Goal: Task Accomplishment & Management: Manage account settings

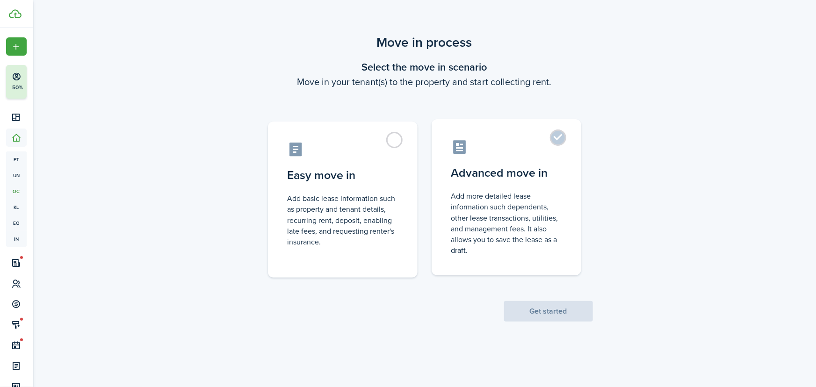
click at [559, 132] on label "Advanced move in Add more detailed lease information such dependents, other lea…" at bounding box center [507, 197] width 150 height 156
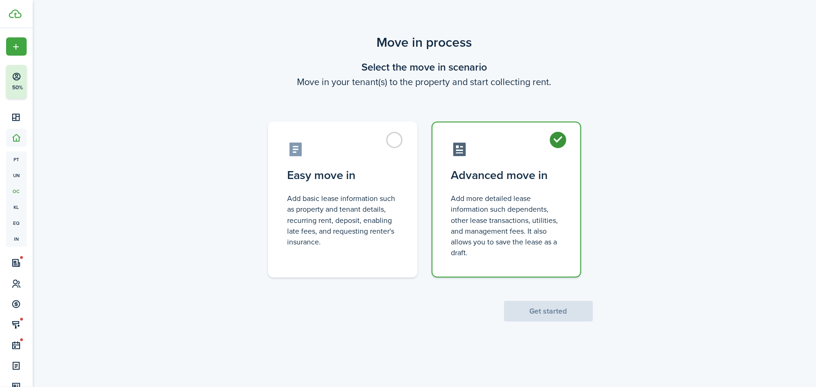
radio input "true"
click at [570, 306] on button "Get started" at bounding box center [548, 311] width 89 height 21
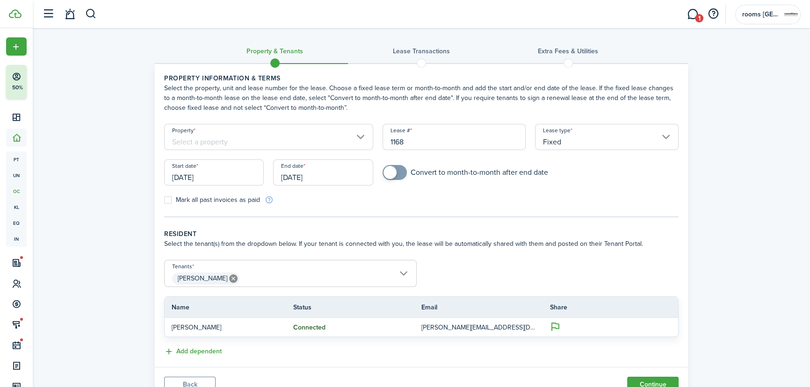
click at [310, 136] on input "Property" at bounding box center [268, 137] width 209 height 26
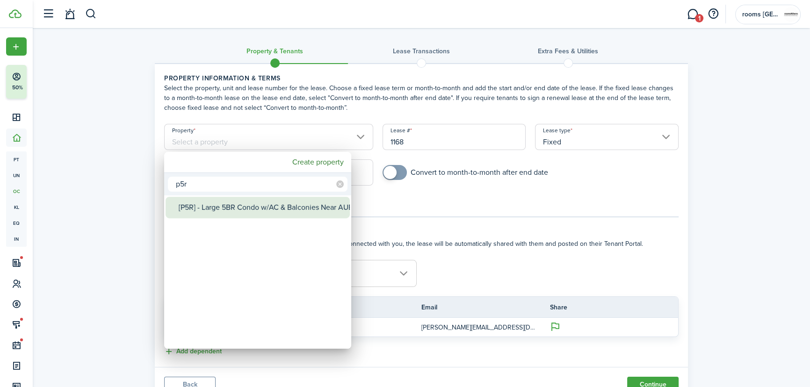
type input "p5r"
click at [299, 209] on div "[P5R] - Large 5BR Condo w/AC & Balconies Near AUEB - 7min Metro" at bounding box center [262, 208] width 166 height 22
type input "[P5R] - Large 5BR Condo w/AC & Balconies Near AUEB - 7min Metro"
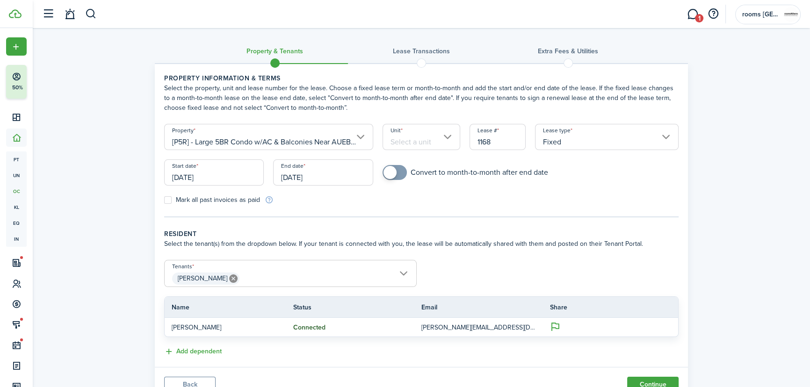
scroll to position [0, 38]
click at [406, 142] on input "Unit" at bounding box center [421, 137] width 78 height 26
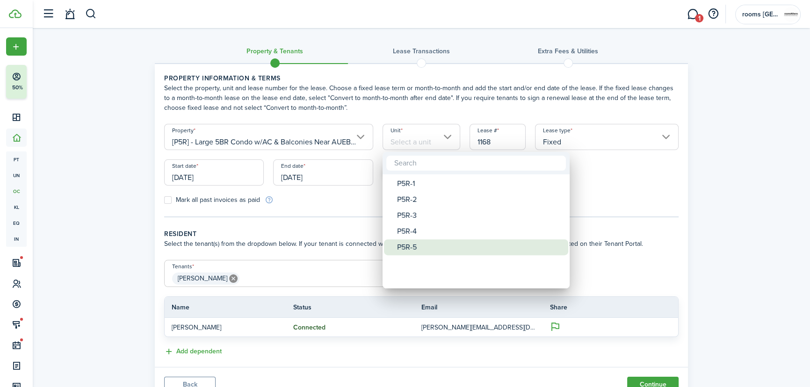
click at [406, 247] on div "P5R-5" at bounding box center [480, 247] width 166 height 16
type input "P5R-5"
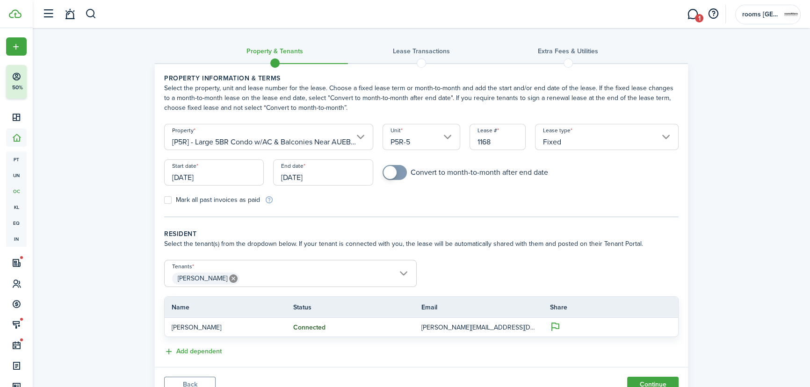
click at [226, 178] on input "[DATE]" at bounding box center [214, 172] width 100 height 26
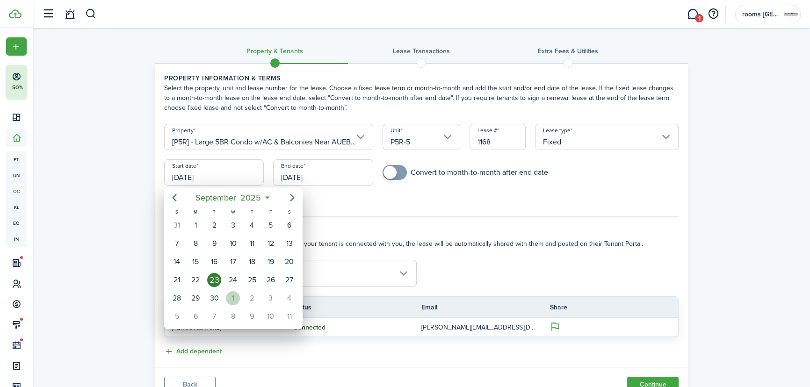
click at [231, 295] on div "1" at bounding box center [233, 298] width 14 height 14
type input "[DATE]"
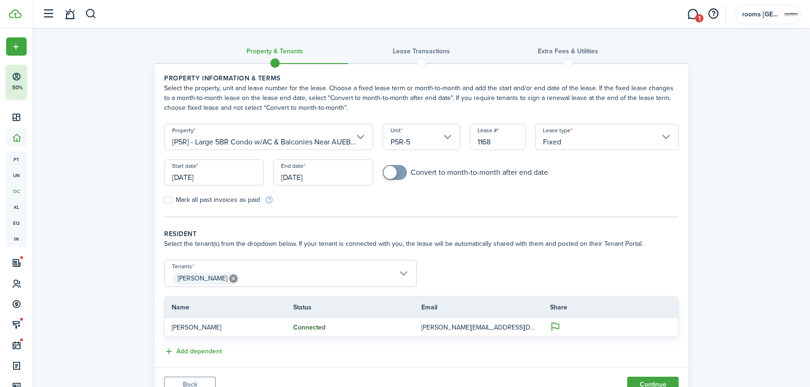
click at [318, 180] on input "[DATE]" at bounding box center [323, 172] width 100 height 26
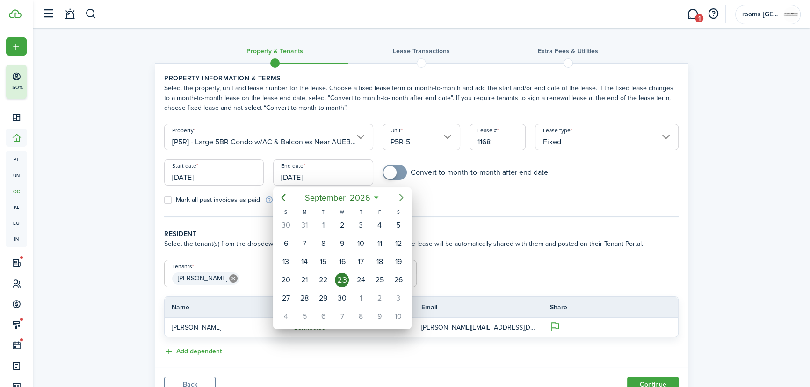
click at [398, 199] on icon "Next page" at bounding box center [401, 197] width 11 height 11
click at [285, 195] on icon "Previous page" at bounding box center [283, 197] width 11 height 11
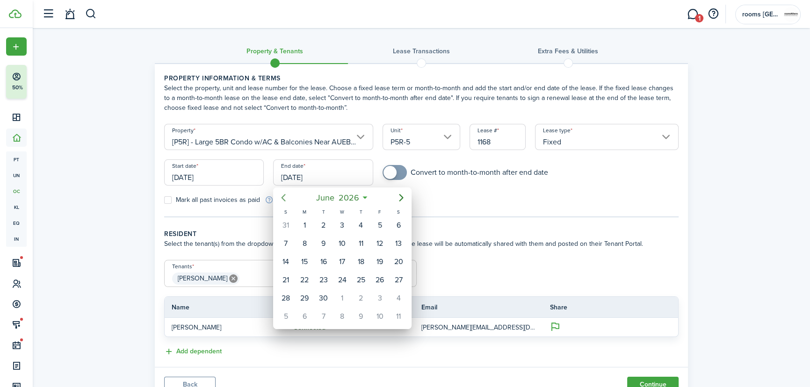
click at [285, 195] on icon "Previous page" at bounding box center [283, 197] width 11 height 11
click at [282, 196] on icon "Previous page" at bounding box center [283, 197] width 11 height 11
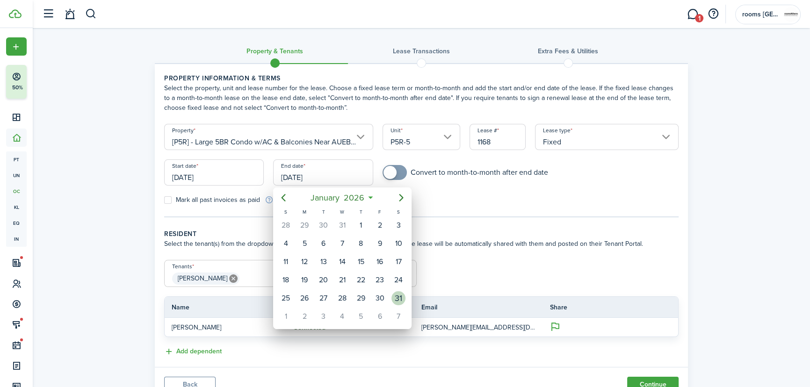
click at [394, 297] on div "31" at bounding box center [398, 298] width 14 height 14
type input "[DATE]"
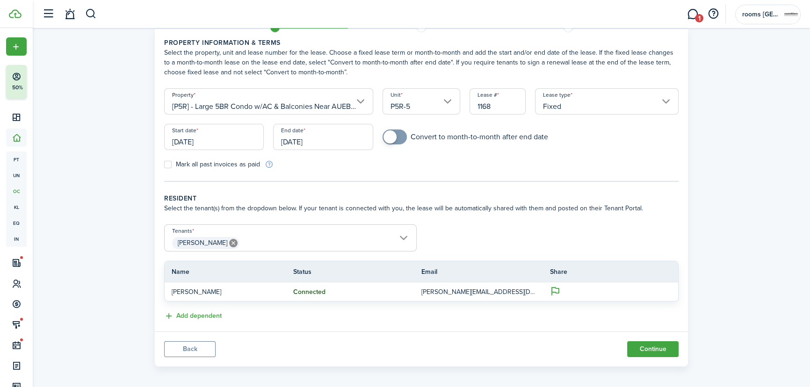
scroll to position [40, 0]
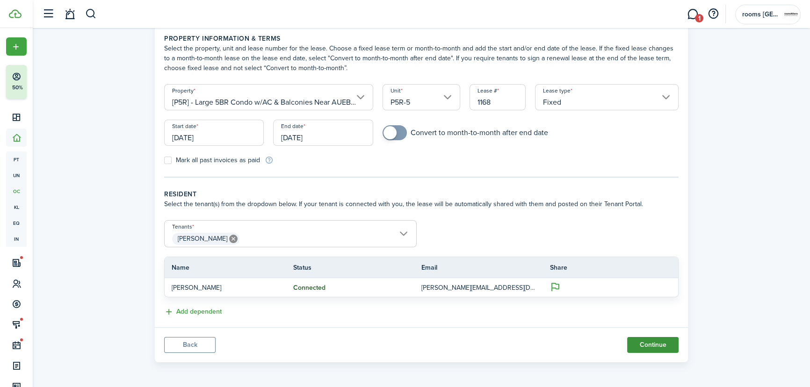
click at [663, 345] on button "Continue" at bounding box center [652, 345] width 51 height 16
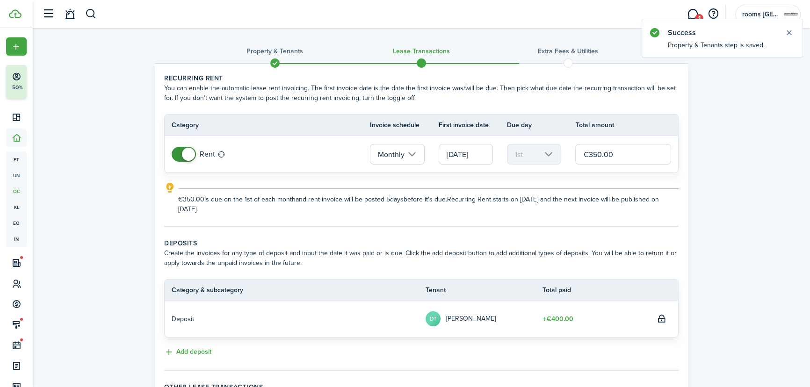
drag, startPoint x: 627, startPoint y: 155, endPoint x: 562, endPoint y: 159, distance: 66.1
click at [562, 159] on tr "Rent Monthly [DATE] 1st €350.00" at bounding box center [421, 154] width 513 height 36
type input "€400.00"
drag, startPoint x: 201, startPoint y: 354, endPoint x: 428, endPoint y: 315, distance: 230.1
click at [278, 353] on div "Add deposit" at bounding box center [421, 352] width 514 height 11
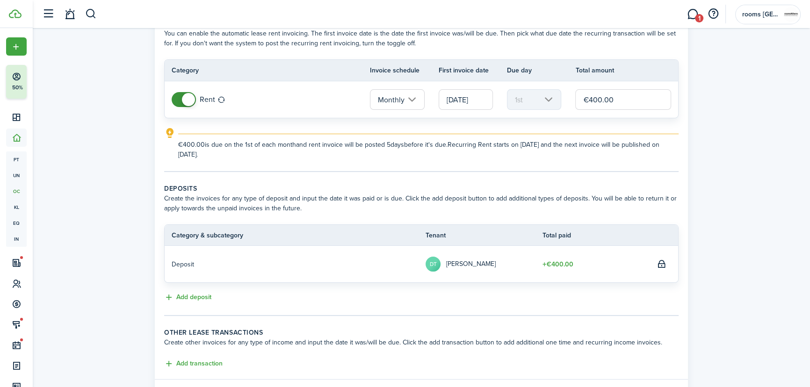
scroll to position [107, 0]
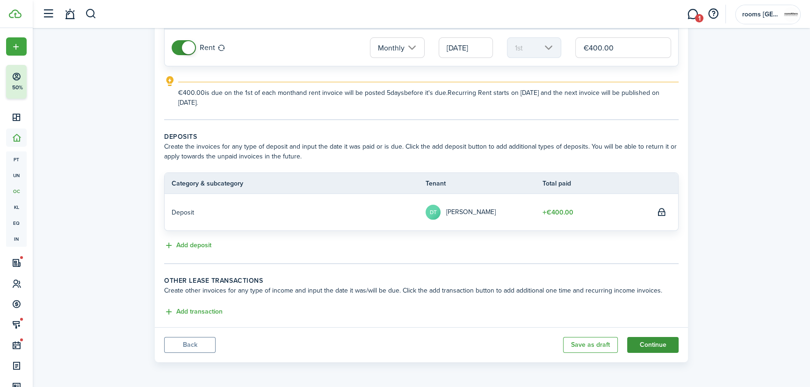
click at [666, 340] on button "Continue" at bounding box center [652, 345] width 51 height 16
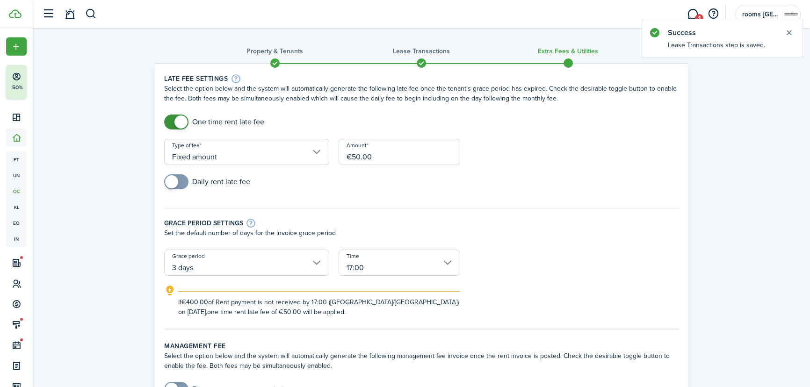
drag, startPoint x: 382, startPoint y: 159, endPoint x: 329, endPoint y: 157, distance: 53.4
click at [332, 159] on form "One time rent late fee Type of fee Fixed amount Amount €50.00 Daily rent late f…" at bounding box center [421, 216] width 524 height 202
click at [205, 267] on input "3 days" at bounding box center [246, 263] width 165 height 26
type input "€100.00"
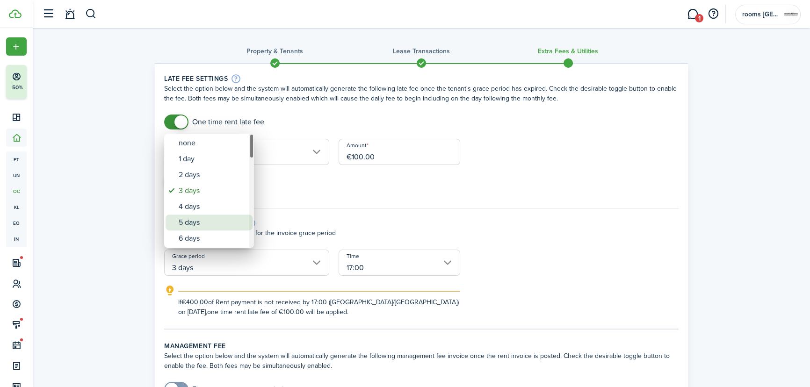
click at [201, 217] on div "5 days" at bounding box center [213, 223] width 68 height 16
type input "5 days"
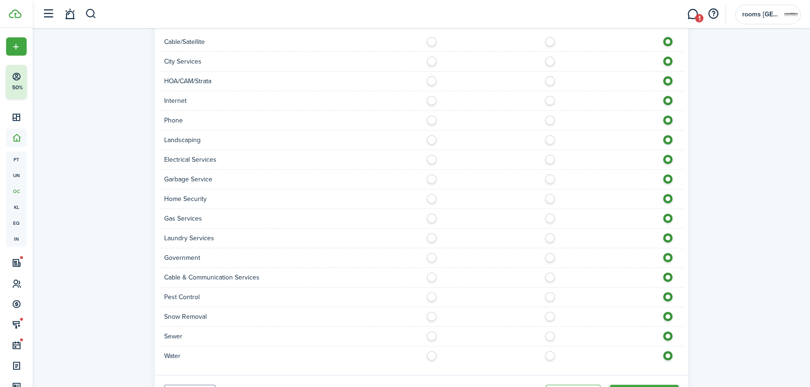
scroll to position [464, 0]
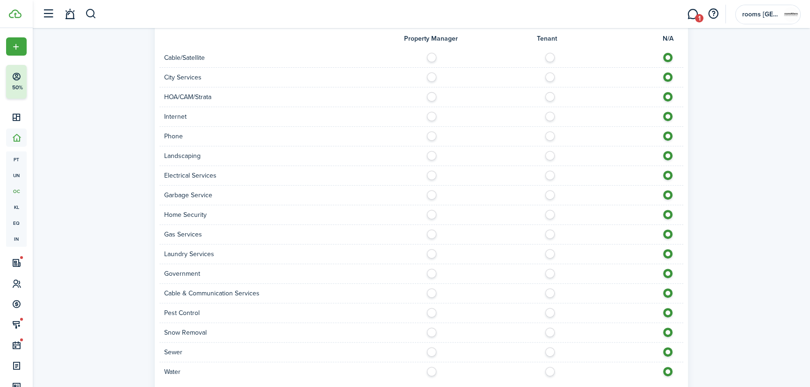
click at [432, 372] on label at bounding box center [434, 369] width 16 height 5
radio input "true"
click at [433, 351] on label at bounding box center [434, 349] width 16 height 5
radio input "true"
click at [430, 115] on label at bounding box center [434, 114] width 16 height 5
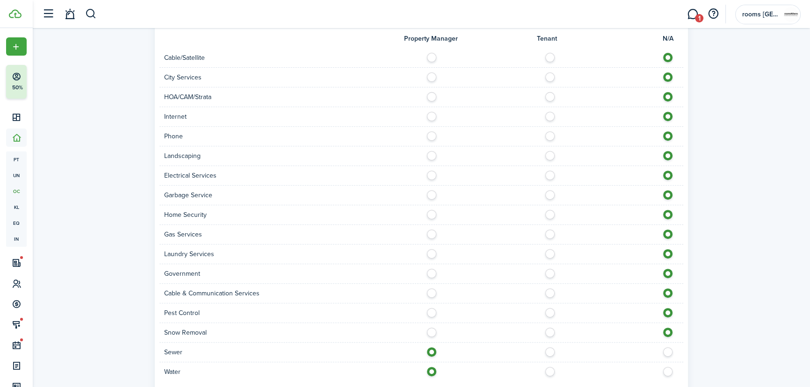
radio input "true"
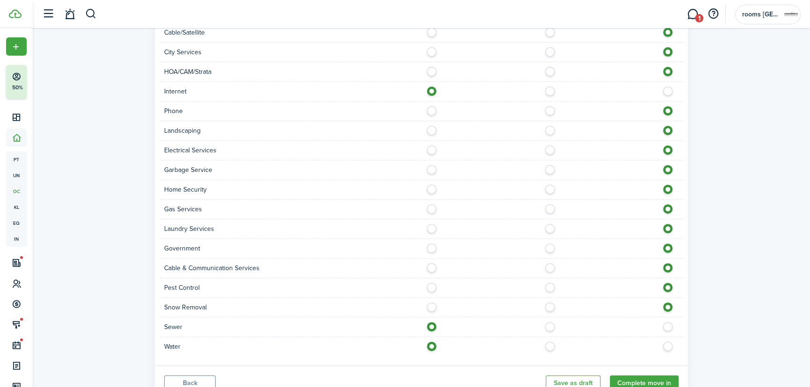
scroll to position [527, 0]
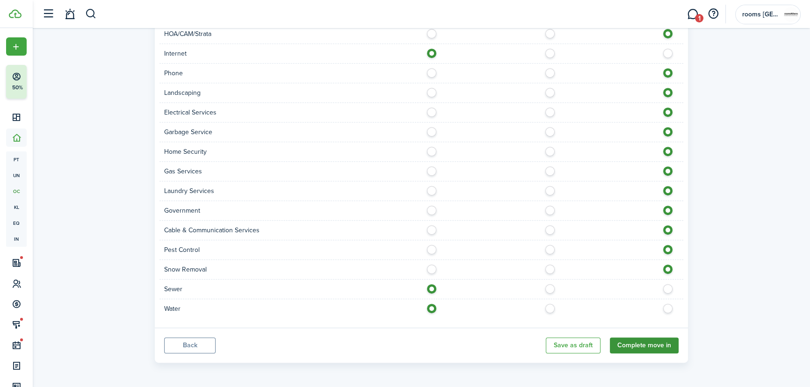
click at [667, 341] on button "Complete move in" at bounding box center [644, 346] width 69 height 16
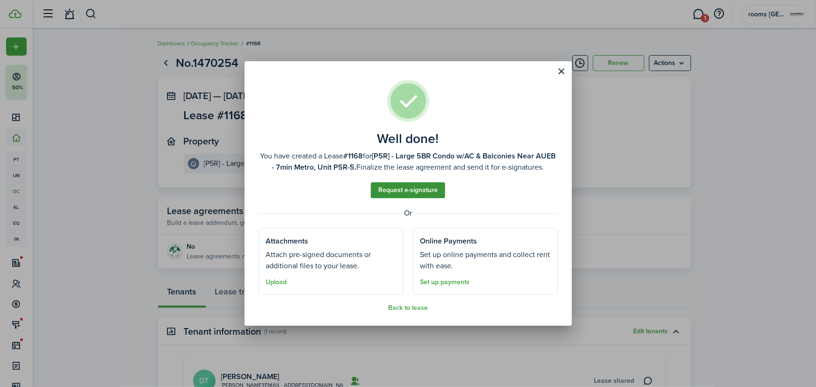
click at [412, 194] on link "Request e-signature" at bounding box center [408, 190] width 74 height 16
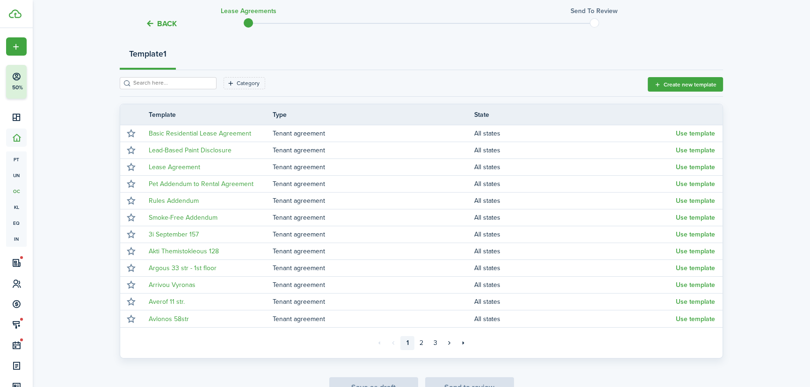
scroll to position [108, 0]
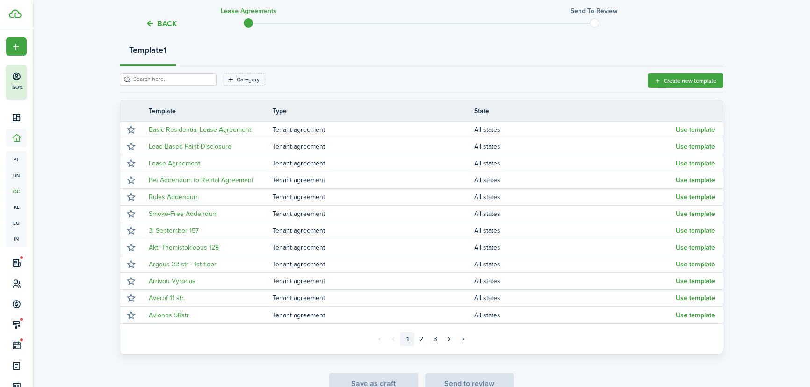
click at [194, 81] on input "search" at bounding box center [172, 79] width 82 height 9
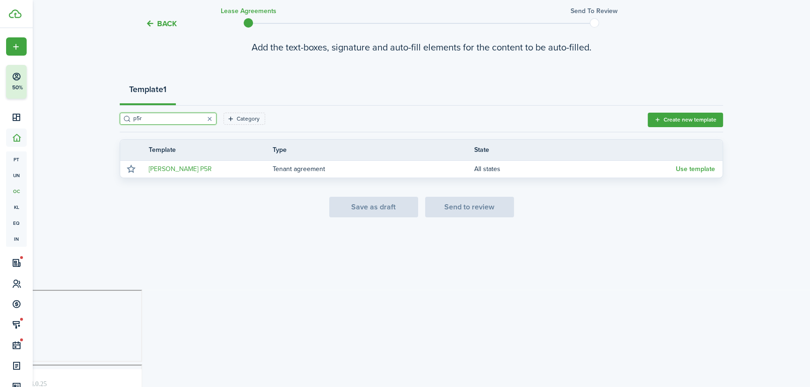
scroll to position [0, 0]
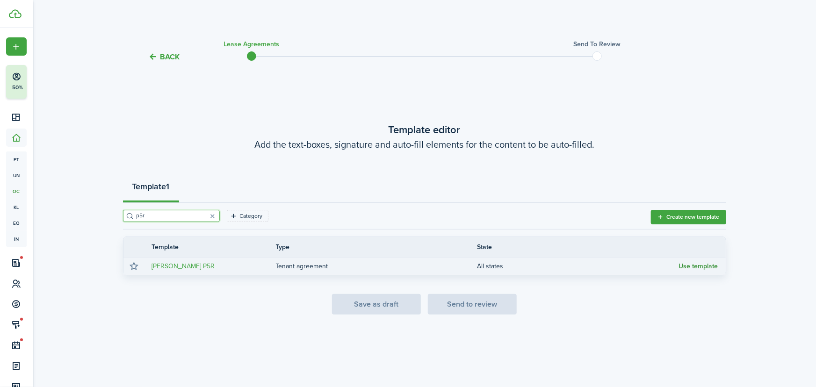
type input "p5r"
click at [693, 268] on button "Use template" at bounding box center [698, 266] width 39 height 7
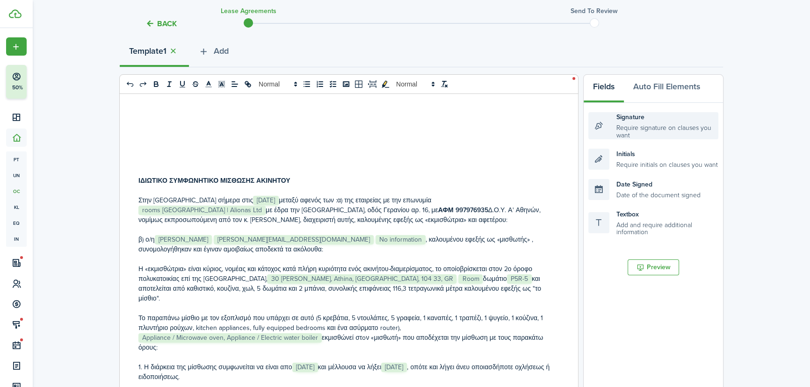
scroll to position [108, 0]
click at [316, 121] on div "ΙΔΙΩΤΙΚΟ ΣΥΜΦΩΝΗΤΙΚΟ ΜΙΣΘΩΣΗΣ ΑΚΙΝΗΤΟΥ Στην [GEOGRAPHIC_DATA] σήμερα στις ﻿ [DA…" at bounding box center [345, 277] width 451 height 367
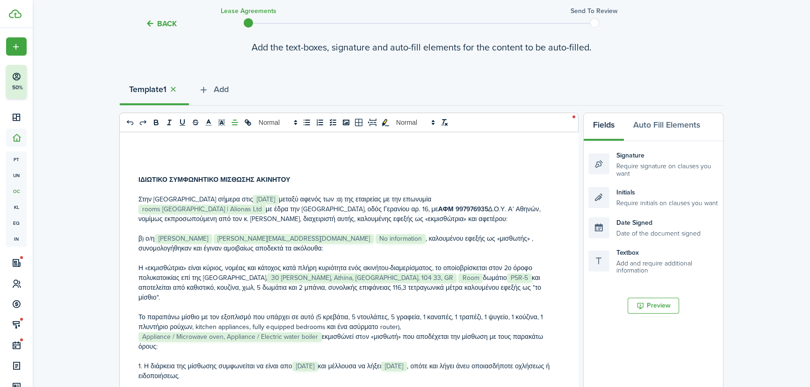
scroll to position [59, 0]
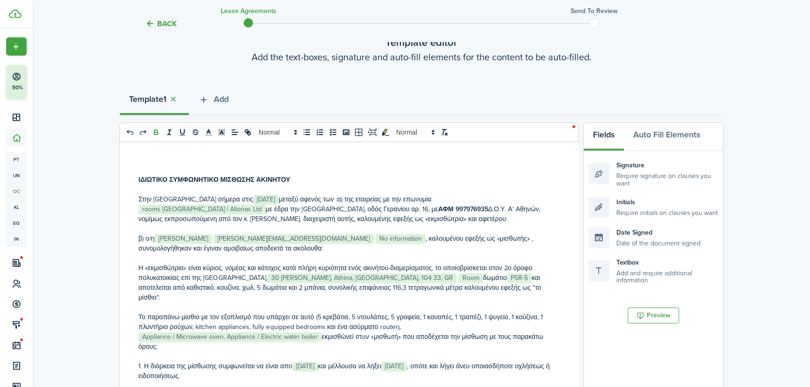
drag, startPoint x: 302, startPoint y: 180, endPoint x: 135, endPoint y: 175, distance: 166.5
click at [135, 175] on div "ΙΔΙΩΤΙΚΟ ΣΥΜΦΩΝΗΤΙΚΟ ΜΙΣΘΩΣΗΣ ΑΚΙΝΗΤΟΥ Στην [GEOGRAPHIC_DATA] σήμερα στις ﻿ [DA…" at bounding box center [345, 325] width 451 height 367
click at [231, 131] on icon at bounding box center [235, 132] width 8 height 8
click at [236, 153] on icon at bounding box center [234, 155] width 7 height 7
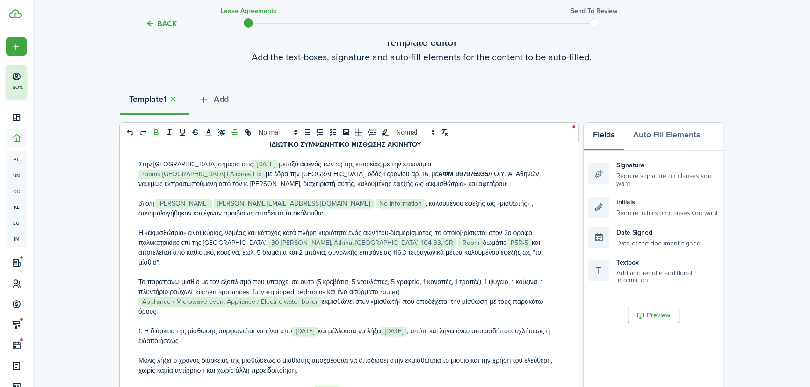
scroll to position [43, 0]
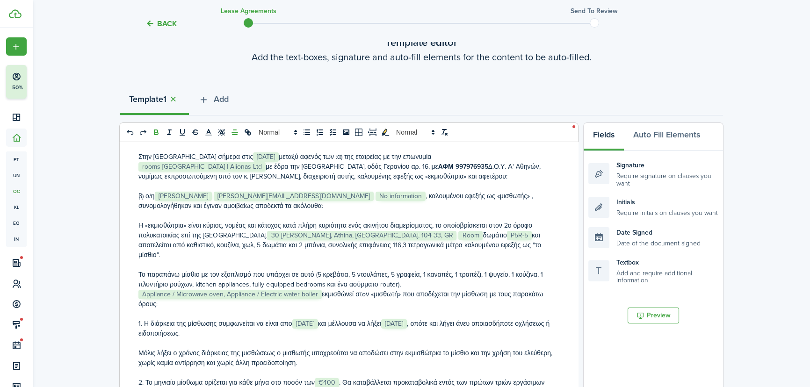
click at [151, 192] on p "β) ο/η ﻿ [PERSON_NAME] ﻿ ﻿ [PERSON_NAME][EMAIL_ADDRESS][DOMAIN_NAME] ﻿ ﻿ No inf…" at bounding box center [345, 201] width 414 height 20
drag, startPoint x: 350, startPoint y: 195, endPoint x: 313, endPoint y: 194, distance: 37.0
click at [313, 194] on p "β) η ﻿ [PERSON_NAME] ﻿ ﻿ [PERSON_NAME][EMAIL_ADDRESS][DOMAIN_NAME] ﻿ ﻿ No infor…" at bounding box center [345, 201] width 414 height 20
click at [351, 194] on p "β) η ﻿ [PERSON_NAME] ﻿ ﻿ [PERSON_NAME][EMAIL_ADDRESS][DOMAIN_NAME] ﻿ ﻿ No infor…" at bounding box center [345, 201] width 414 height 20
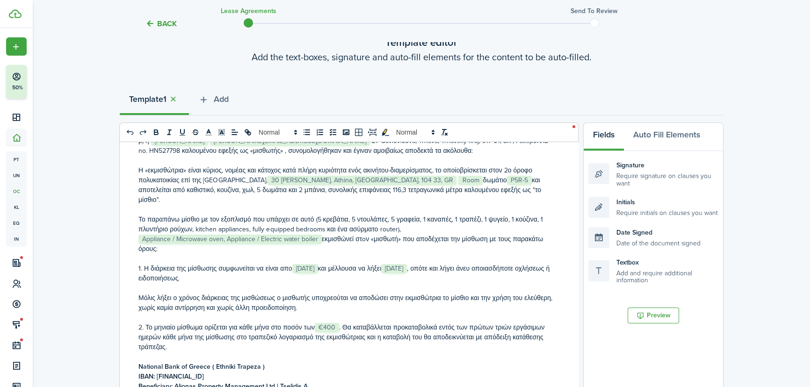
scroll to position [100, 0]
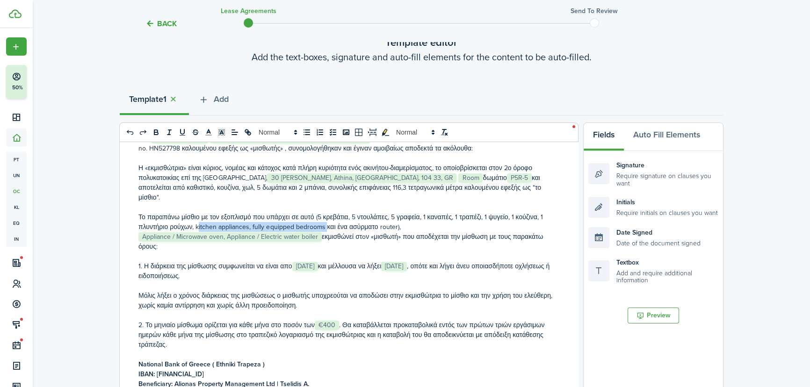
drag, startPoint x: 324, startPoint y: 216, endPoint x: 197, endPoint y: 215, distance: 127.6
click at [197, 215] on p "Το παραπάνω μίσθιο με τον εξοπλισμό που υπάρχει σε αυτό (5 κρεβάτια, 5 ντουλάπε…" at bounding box center [345, 231] width 414 height 39
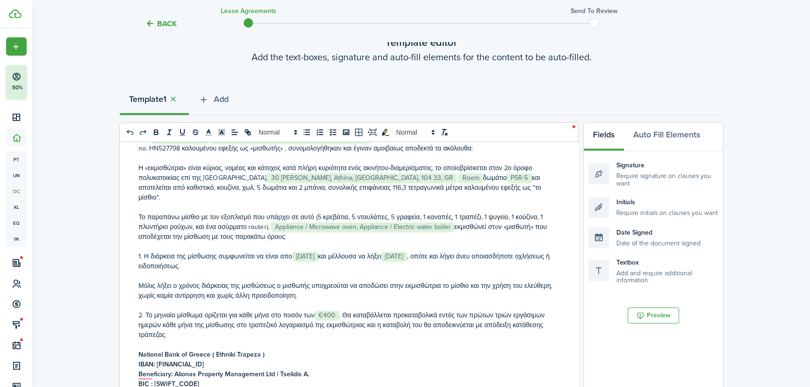
click at [454, 215] on p "Το παραπάνω μίσθιο με τον εξοπλισμό που υπάρχει σε αυτό (5 κρεβάτια, 5 ντουλάπε…" at bounding box center [345, 226] width 414 height 29
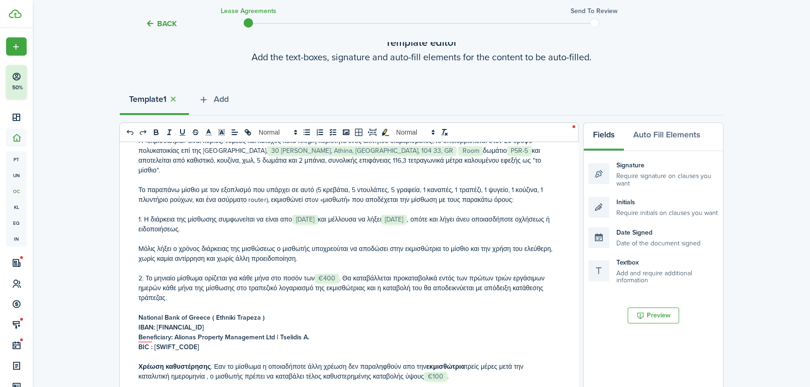
scroll to position [137, 0]
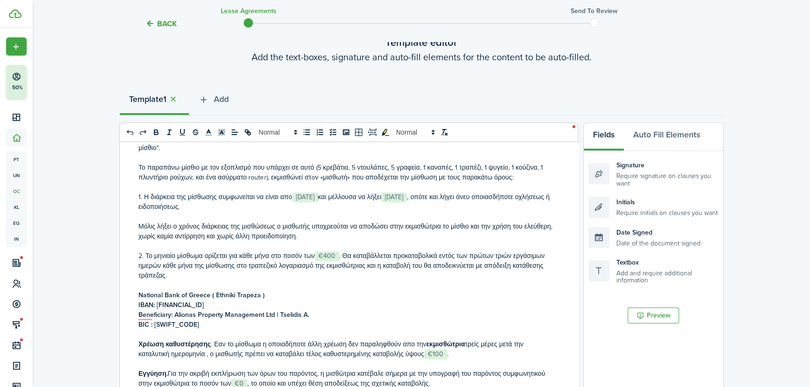
click at [447, 192] on p "1. Η διάρκεια της μίσθωσης συμφωνείται να είναι απο ﻿ [DATE] ﻿ και μέλλουσα να …" at bounding box center [345, 202] width 414 height 20
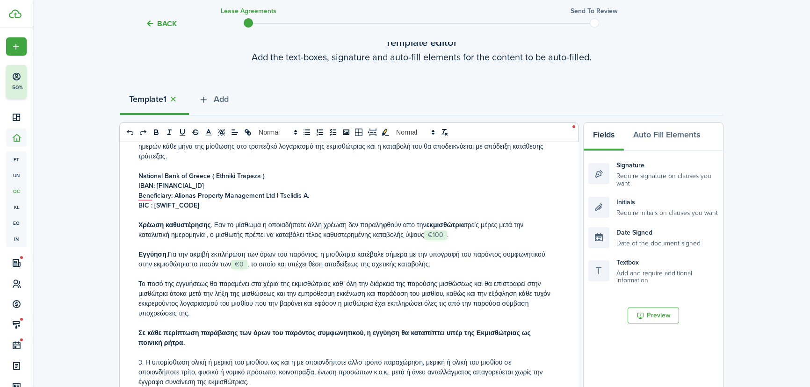
click at [249, 253] on p "Εγγύηση. Για την ακριβή εκπλήρωση των όρων του παρόντος, η μισθώτρια κατέβαλε σ…" at bounding box center [345, 260] width 414 height 20
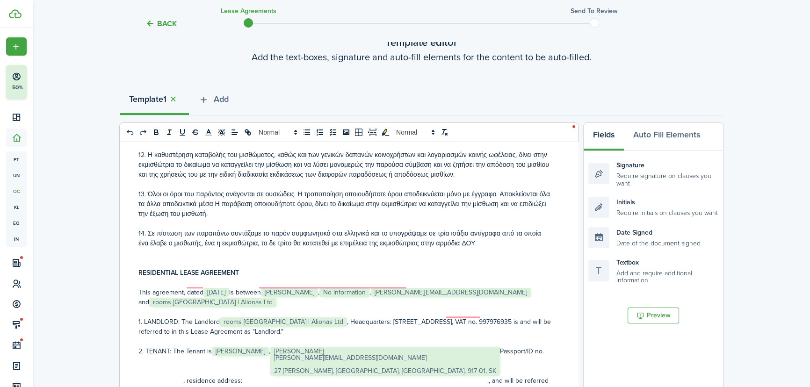
drag, startPoint x: 243, startPoint y: 260, endPoint x: 136, endPoint y: 262, distance: 107.1
click at [136, 262] on div "ΙΔΙΩΤΙΚΟ ΣΥΜΦΩΝΗΤΙΚΟ ΜΙΣΘΩΣΗΣ ΑΚΙΝΗΤΟΥ Στην [GEOGRAPHIC_DATA] σήμερα στις ﻿ [DA…" at bounding box center [345, 325] width 451 height 367
click at [233, 130] on icon at bounding box center [235, 132] width 8 height 8
click at [235, 154] on icon at bounding box center [234, 155] width 7 height 7
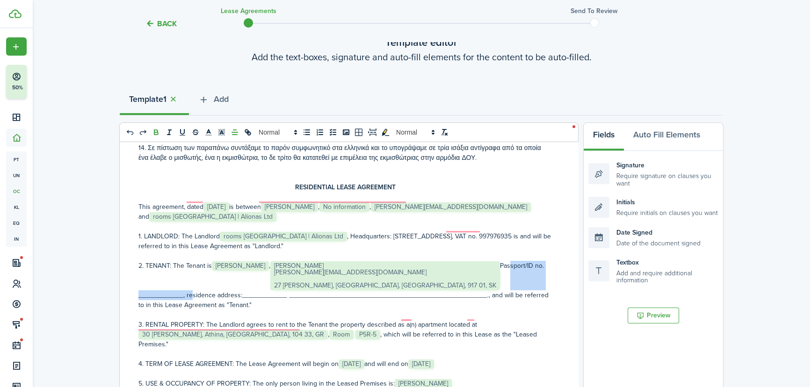
drag, startPoint x: 519, startPoint y: 258, endPoint x: 428, endPoint y: 252, distance: 90.4
click at [428, 261] on p "2. TENANT: The Tenant is ﻿ [PERSON_NAME] ﻿ , ﻿ [PERSON_NAME] [PERSON_NAME][EMAI…" at bounding box center [345, 285] width 414 height 49
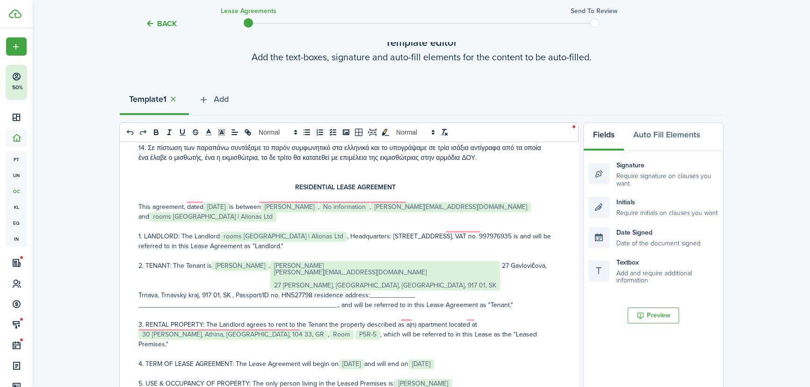
click at [538, 261] on p "2. TENANT: The Tenant is ﻿ [PERSON_NAME] ﻿ , ﻿ [PERSON_NAME] [PERSON_NAME][EMAI…" at bounding box center [345, 285] width 414 height 49
click at [172, 285] on p "2. TENANT: The Tenant is ﻿ [PERSON_NAME] ﻿ , ﻿ [PERSON_NAME] [PERSON_NAME][EMAI…" at bounding box center [345, 285] width 414 height 49
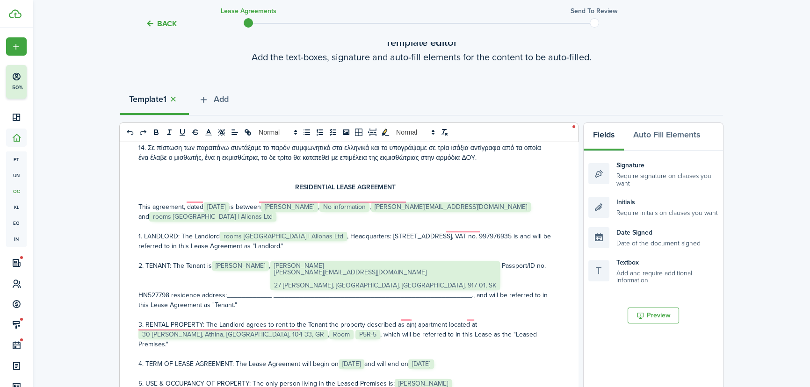
click at [278, 261] on p "2. TENANT: The Tenant is ﻿ [PERSON_NAME] ﻿ , ﻿ [PERSON_NAME] [PERSON_NAME][EMAI…" at bounding box center [345, 285] width 414 height 49
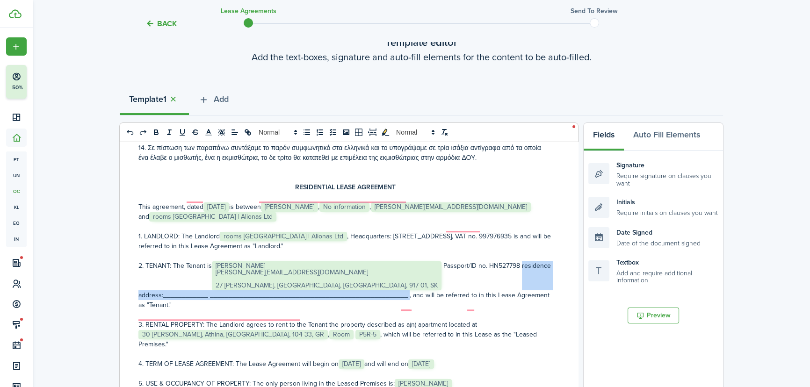
drag, startPoint x: 439, startPoint y: 252, endPoint x: 336, endPoint y: 286, distance: 108.1
click at [336, 286] on p "2. TENANT: The Tenant is ﻿ [PERSON_NAME] [PERSON_NAME][EMAIL_ADDRESS][DOMAIN_NA…" at bounding box center [345, 285] width 414 height 49
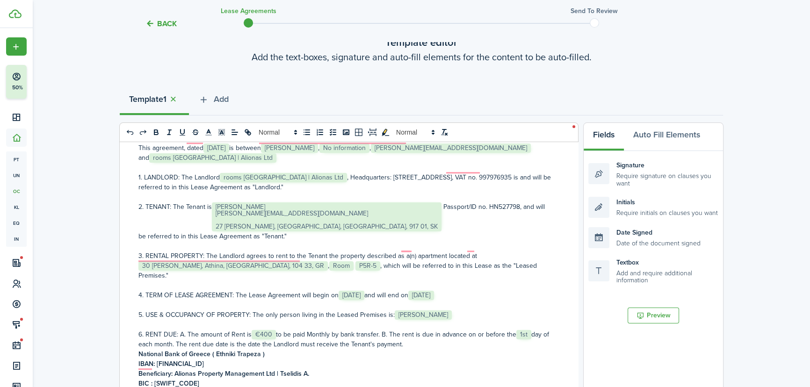
scroll to position [1078, 0]
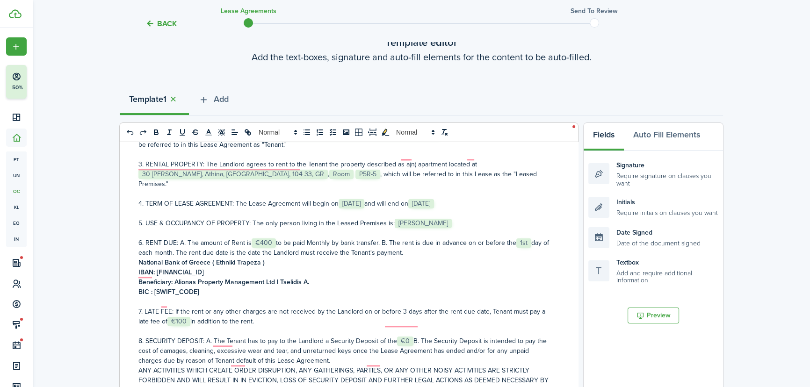
click at [429, 238] on p "6. RENT DUE: A. The amount of Rent is ﻿ €400 ﻿ to be paid Monthly by bank trans…" at bounding box center [345, 248] width 414 height 20
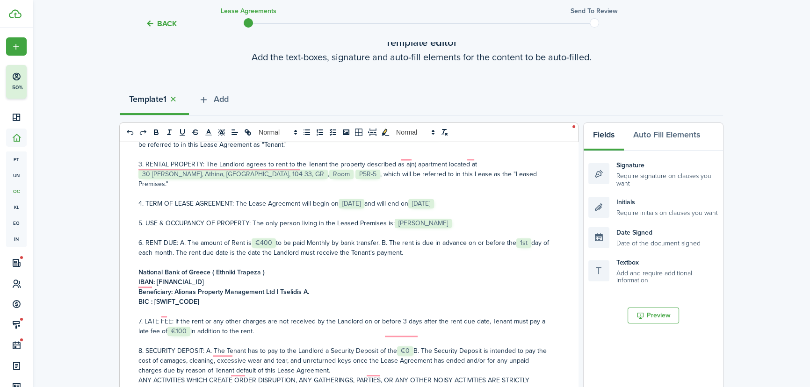
click at [158, 277] on strong "[FINANCIAL_ID]" at bounding box center [180, 282] width 47 height 10
click at [176, 287] on strong "Beneficiary: Alionas Property Management Ltd | Tselidis A." at bounding box center [223, 292] width 171 height 10
click at [154, 297] on strong "BIC : [SWIFT_CODE]" at bounding box center [168, 302] width 61 height 10
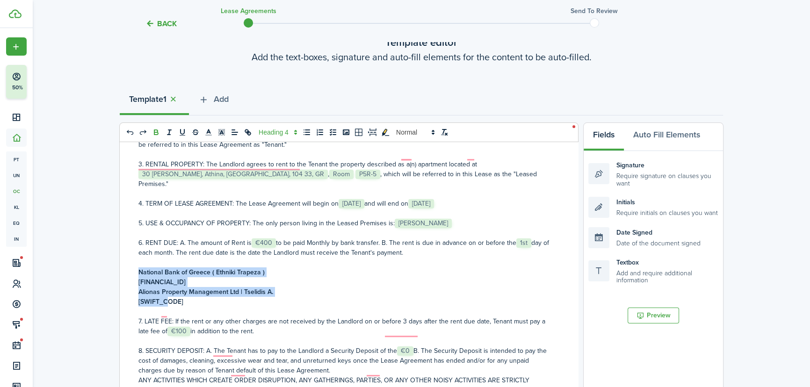
drag, startPoint x: 180, startPoint y: 282, endPoint x: 136, endPoint y: 248, distance: 55.6
click at [136, 248] on div "ΙΔΙΩΤΙΚΟ ΣΥΜΦΩΝΗΤΙΚΟ ΜΙΣΘΩΣΗΣ ΑΚΙΝΗΤΟΥ Στην [GEOGRAPHIC_DATA] σήμερα στις ﻿ [DA…" at bounding box center [345, 325] width 451 height 367
click at [308, 130] on line "list: bullet" at bounding box center [307, 130] width 4 height 0
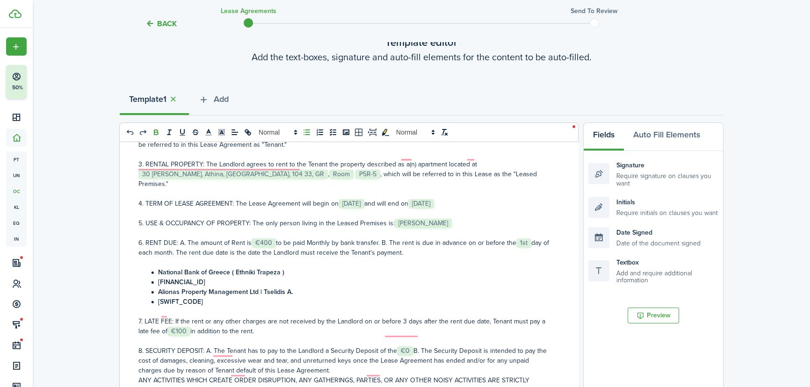
click at [346, 287] on li "Alionas Property Management Ltd | Tselidis A." at bounding box center [350, 292] width 404 height 10
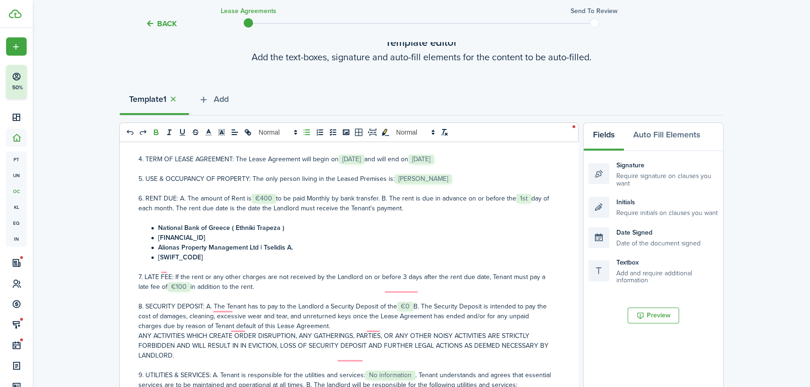
scroll to position [1221, 0]
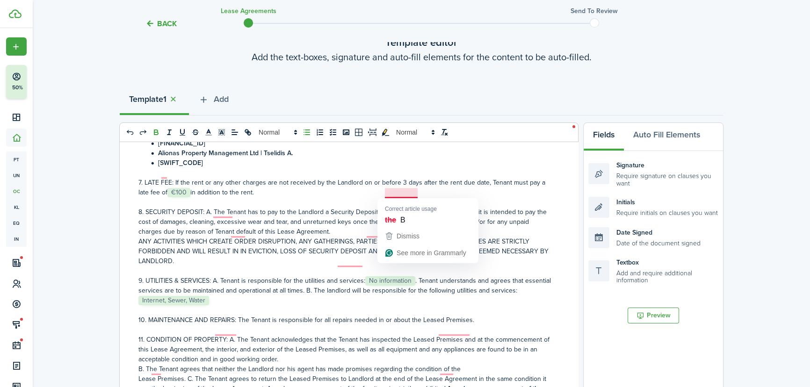
click at [412, 207] on p "8. SECURITY DEPOSIT: A. The Tenant has to pay to the Landlord a Security Deposi…" at bounding box center [345, 221] width 414 height 29
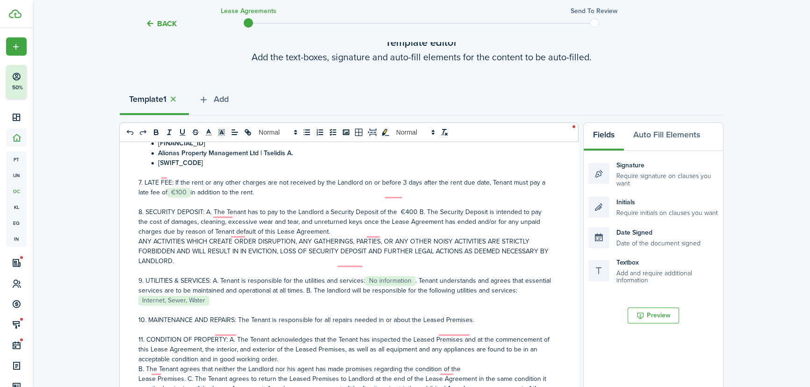
click at [368, 212] on p "8. SECURITY DEPOSIT: A. The Tenant has to pay to the Landlord a Security Deposi…" at bounding box center [345, 221] width 414 height 29
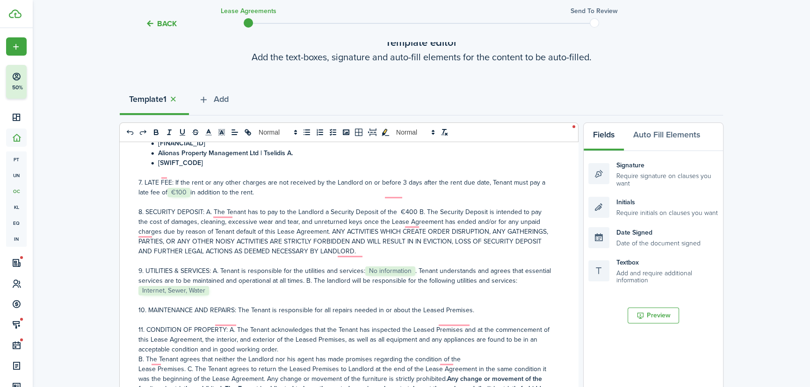
click at [231, 274] on p "9. UTILITIES & SERVICES: A. Tenant is responsible for the utilities and service…" at bounding box center [345, 280] width 414 height 29
drag, startPoint x: 236, startPoint y: 270, endPoint x: 213, endPoint y: 270, distance: 23.4
click at [213, 270] on p "9. UTILITIES & SERVICES: A. Tenant is responsible for the utilities and service…" at bounding box center [345, 280] width 414 height 29
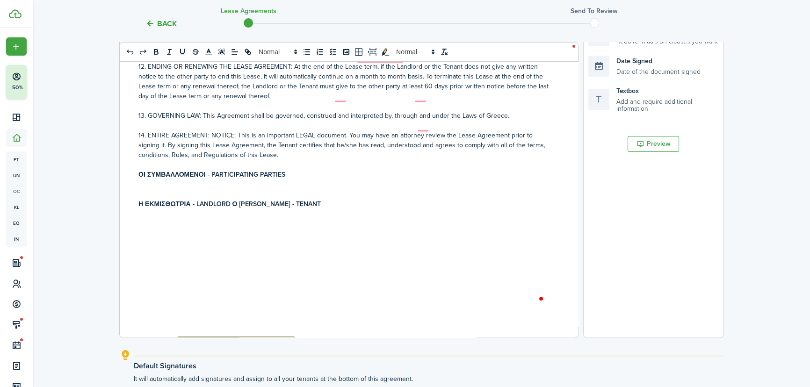
scroll to position [1498, 0]
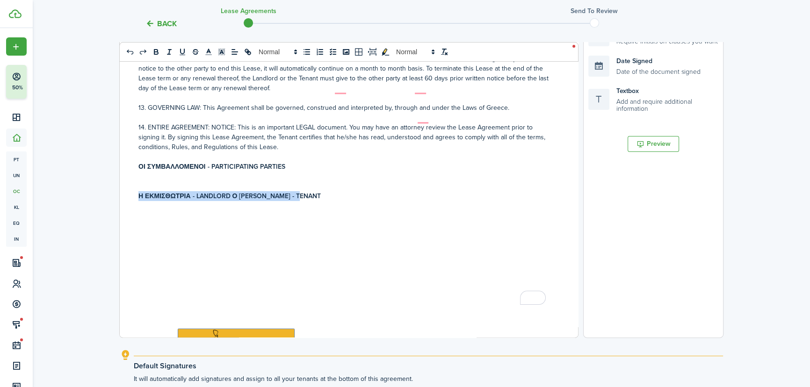
drag, startPoint x: 319, startPoint y: 175, endPoint x: 130, endPoint y: 174, distance: 188.9
click at [130, 174] on div "ΙΔΙΩΤΙΚΟ ΣΥΜΦΩΝΗΤΙΚΟ ΜΙΣΘΩΣΗΣ ΑΚΙΝΗΤΟΥ Στην [GEOGRAPHIC_DATA] σήμερα στις ﻿ [DA…" at bounding box center [345, 154] width 451 height 367
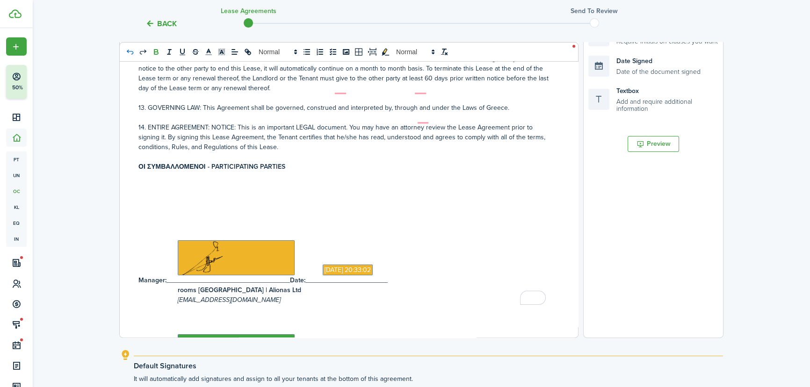
click at [130, 54] on icon "undo: undo" at bounding box center [130, 52] width 8 height 8
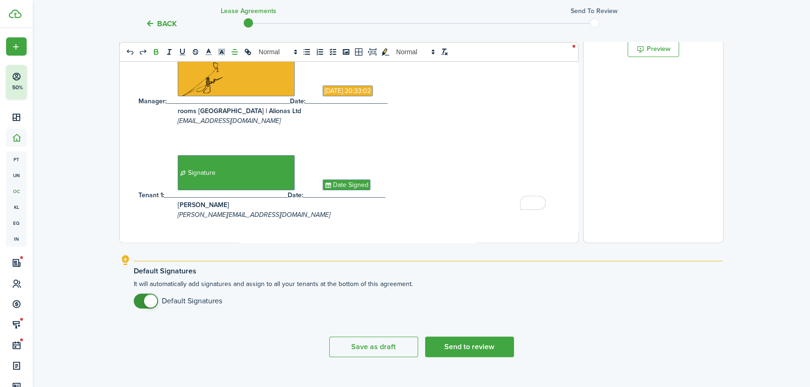
scroll to position [346, 0]
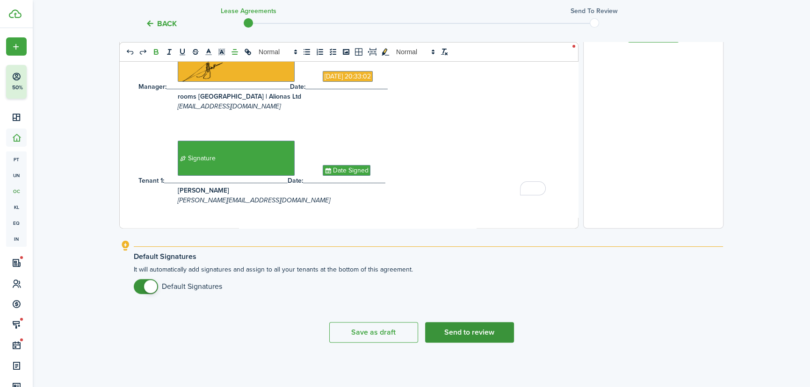
click at [501, 336] on button "Send to review" at bounding box center [469, 332] width 89 height 21
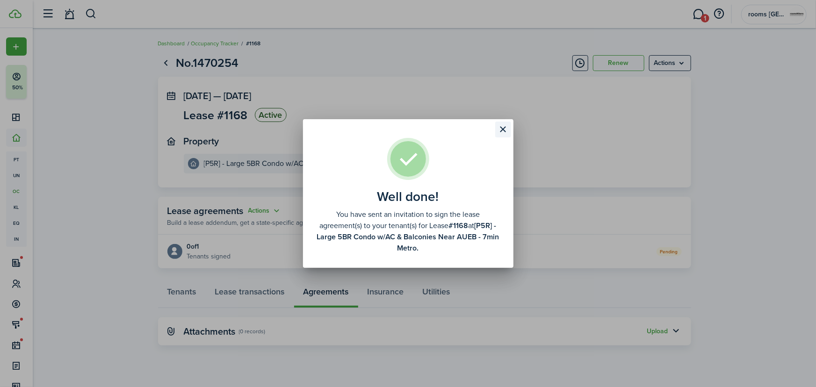
click at [505, 131] on button "Close modal" at bounding box center [503, 130] width 16 height 16
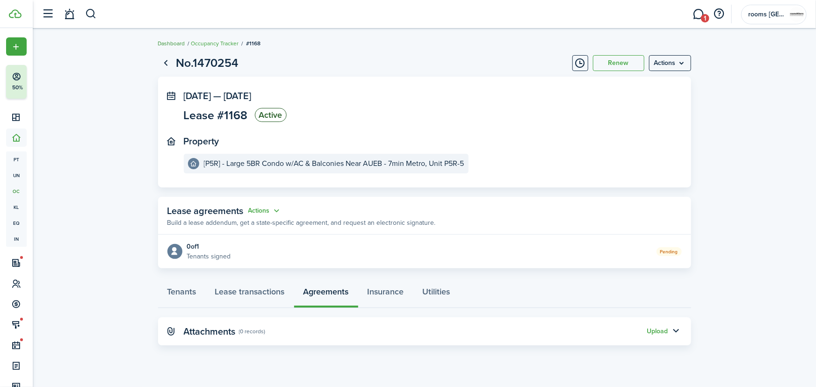
click at [179, 41] on link "Dashboard" at bounding box center [171, 43] width 27 height 8
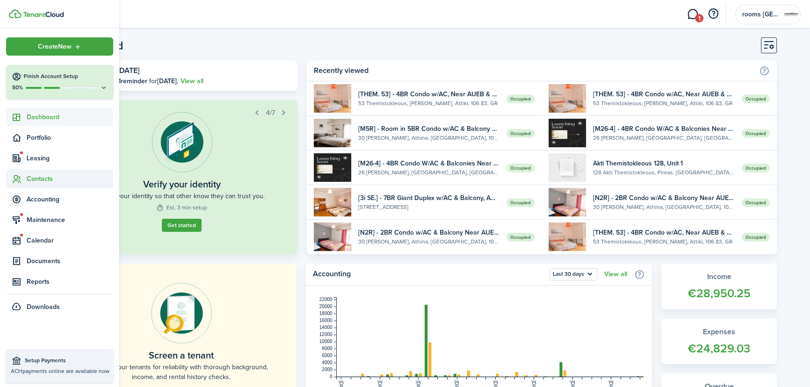
click at [31, 180] on span "Contacts" at bounding box center [70, 179] width 87 height 10
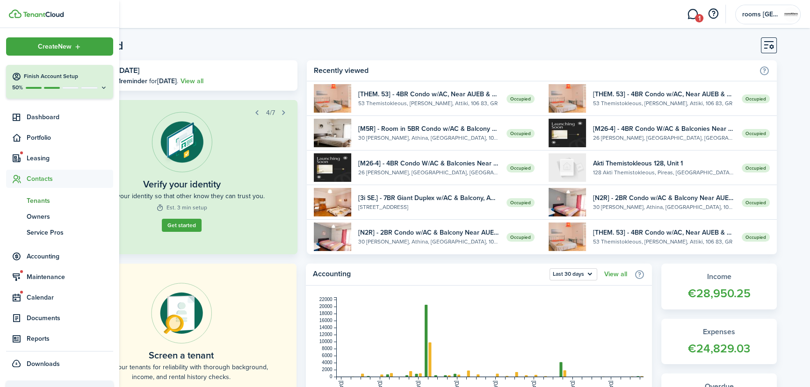
click at [35, 203] on span "Tenants" at bounding box center [70, 201] width 87 height 10
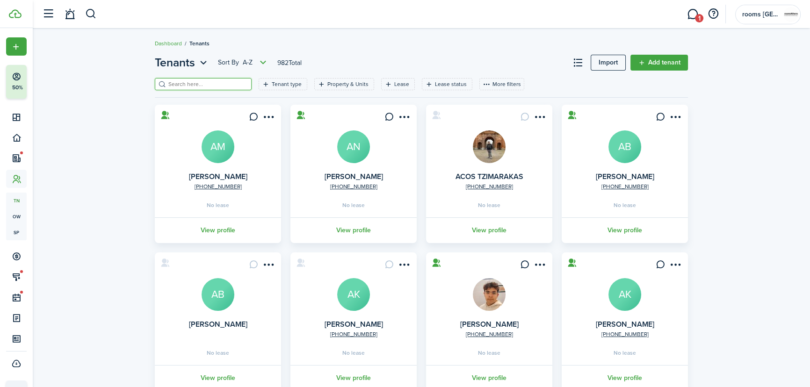
click at [188, 81] on input "search" at bounding box center [207, 84] width 82 height 9
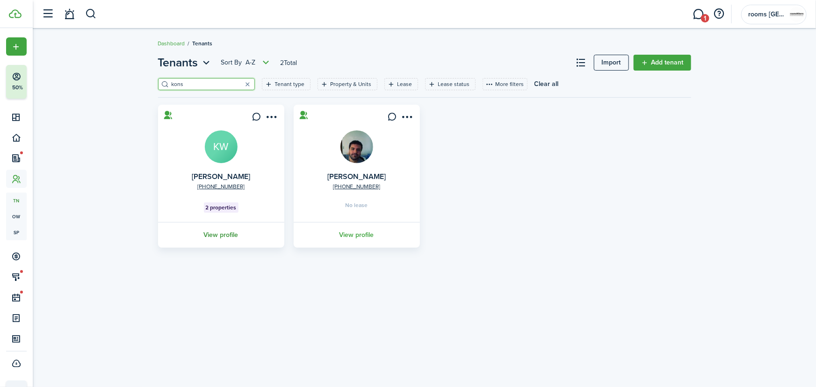
type input "kons"
click at [223, 235] on link "View profile" at bounding box center [221, 235] width 129 height 26
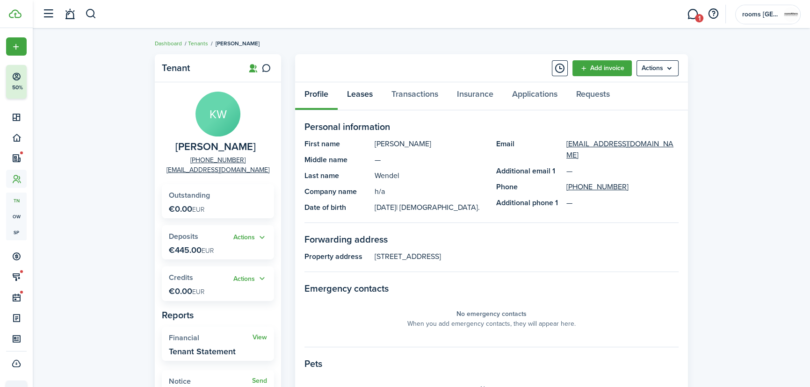
click at [366, 91] on link "Leases" at bounding box center [360, 96] width 44 height 28
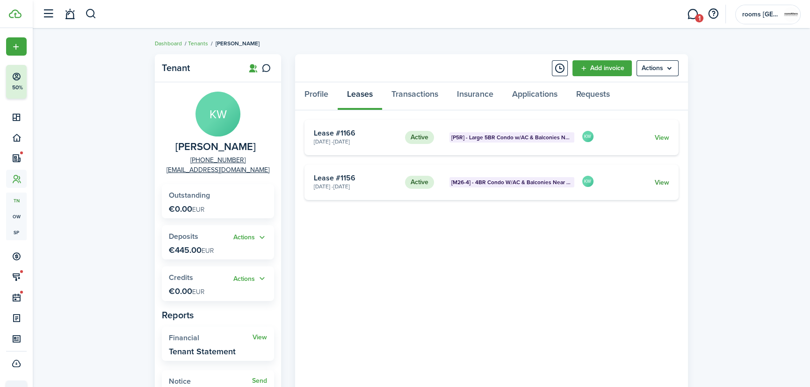
click at [666, 179] on link "View" at bounding box center [662, 183] width 14 height 10
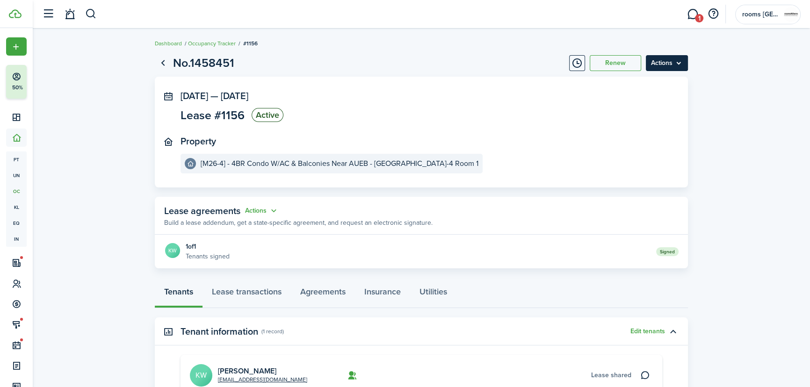
click at [674, 65] on menu-btn "Actions" at bounding box center [667, 63] width 42 height 16
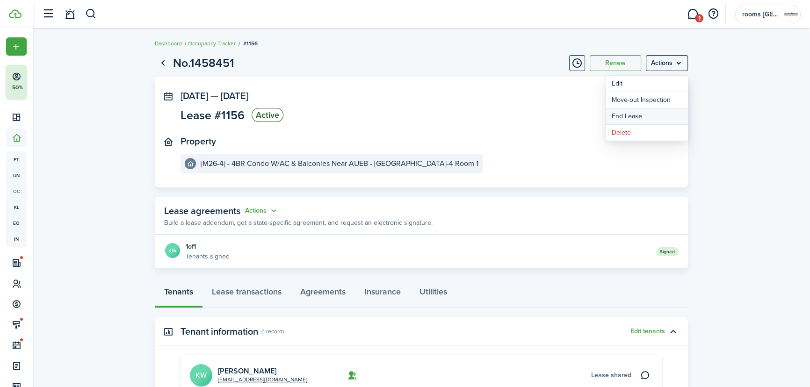
click at [640, 115] on link "End Lease" at bounding box center [647, 116] width 82 height 16
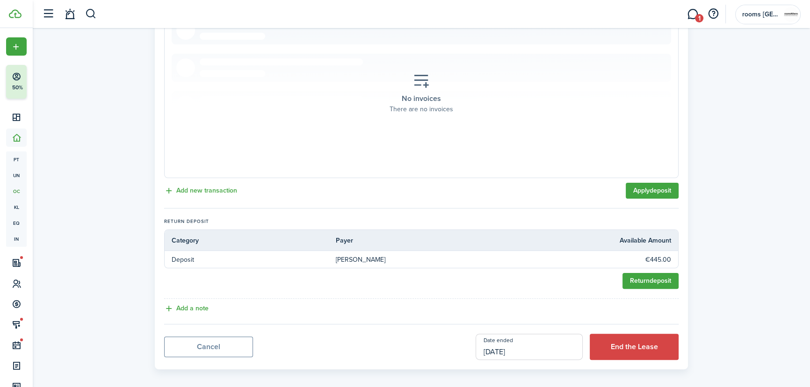
scroll to position [279, 0]
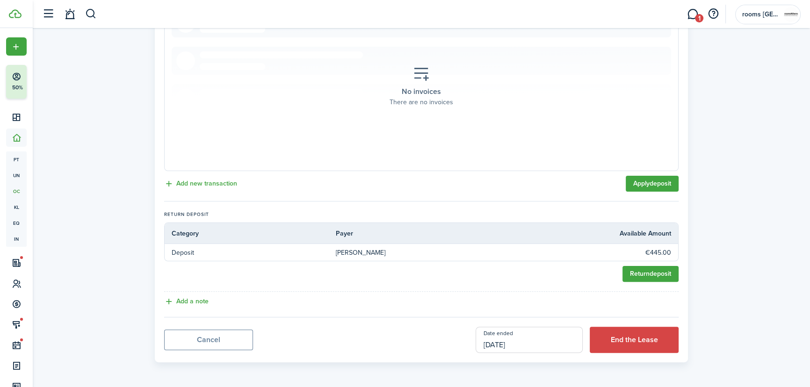
click at [562, 337] on input "[DATE]" at bounding box center [529, 340] width 107 height 26
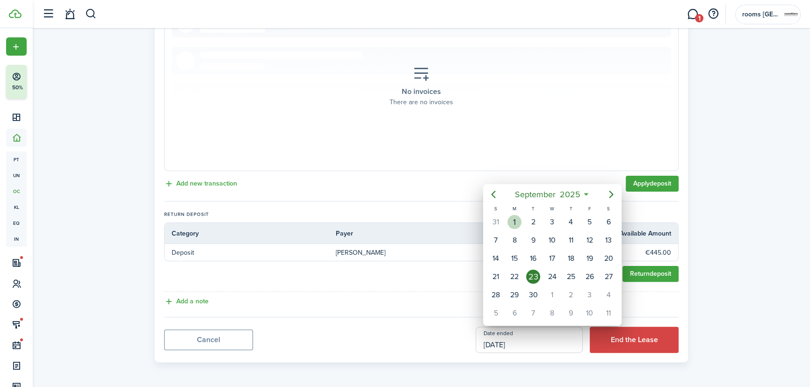
click at [517, 224] on div "1" at bounding box center [514, 222] width 14 height 14
type input "[DATE]"
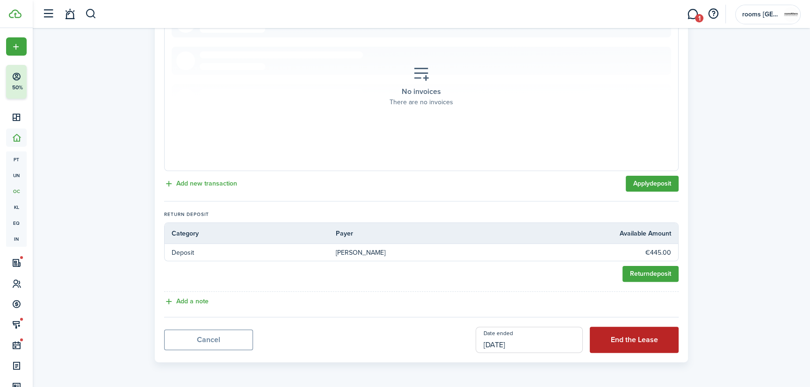
click at [614, 336] on button "End the Lease" at bounding box center [634, 340] width 89 height 26
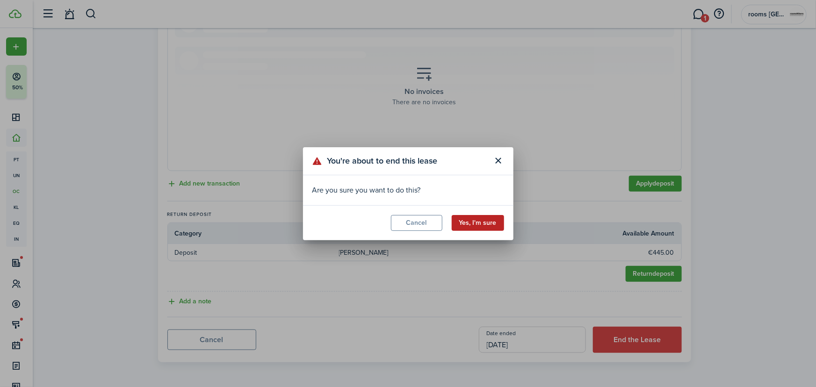
click at [473, 216] on button "Yes, I'm sure" at bounding box center [478, 223] width 52 height 16
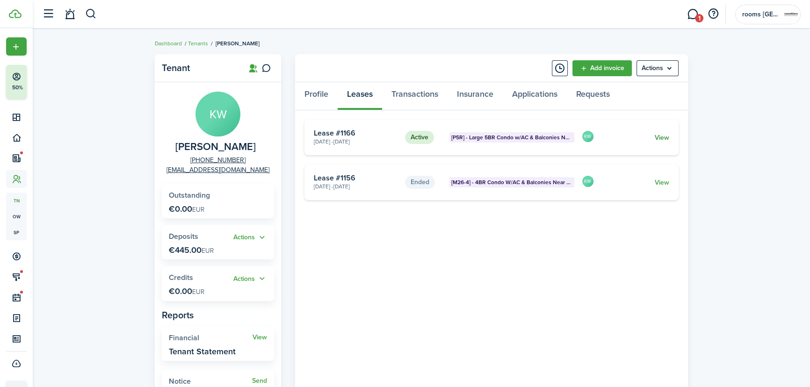
click at [659, 136] on link "View" at bounding box center [662, 138] width 14 height 10
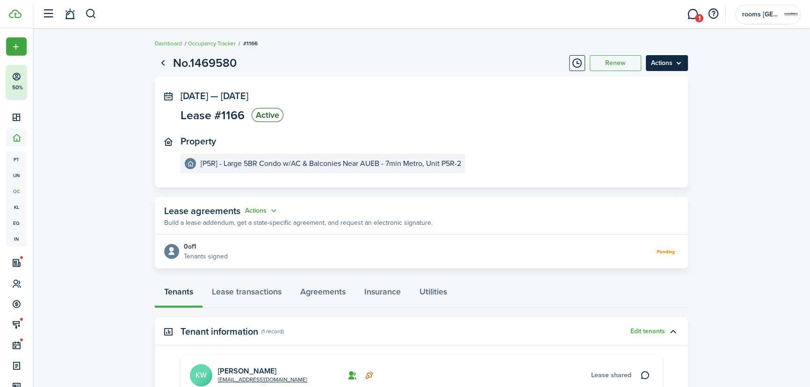
click at [676, 66] on menu-btn "Actions" at bounding box center [667, 63] width 42 height 16
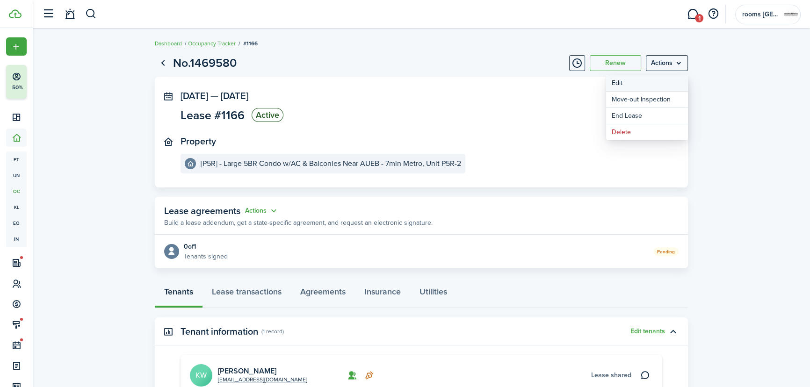
click at [647, 83] on button "Edit" at bounding box center [647, 83] width 82 height 16
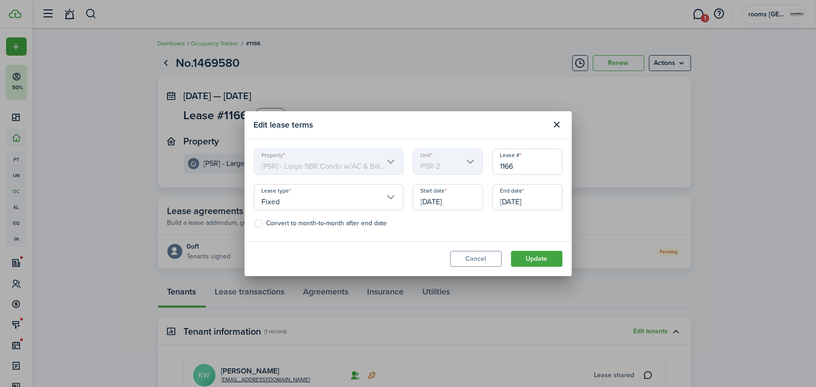
click at [515, 202] on input "[DATE]" at bounding box center [527, 197] width 70 height 26
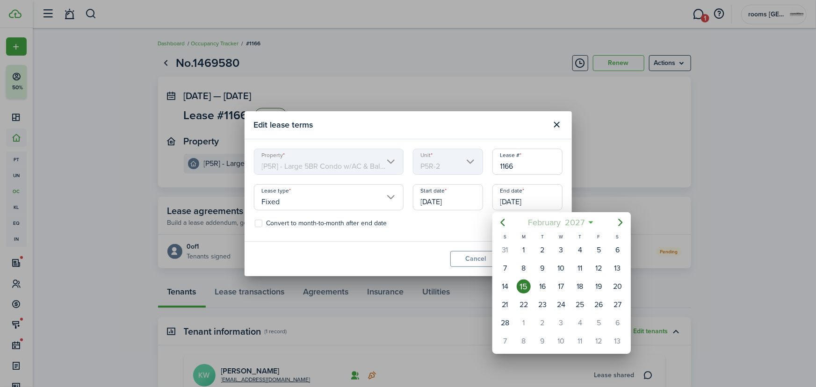
click at [567, 223] on span "2027" at bounding box center [575, 222] width 24 height 17
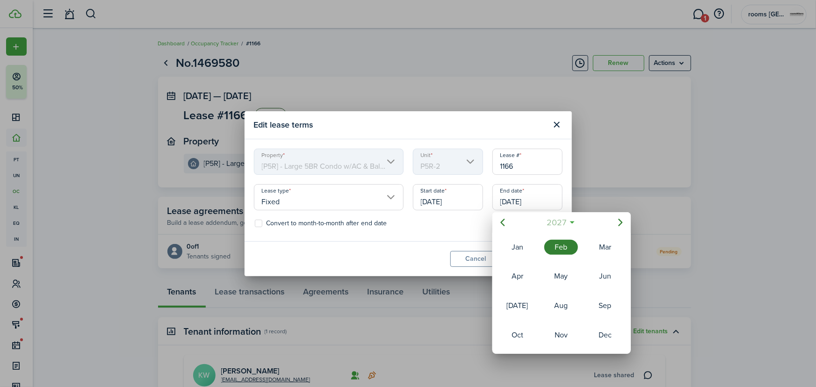
click at [556, 224] on span "2027" at bounding box center [557, 222] width 24 height 17
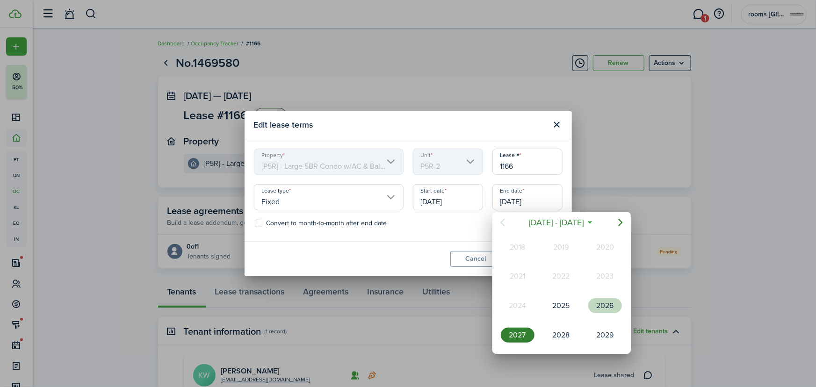
click at [601, 302] on div "2026" at bounding box center [605, 305] width 34 height 15
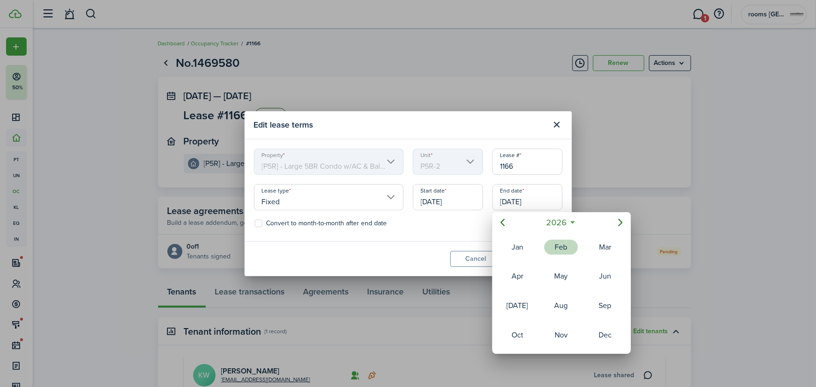
click at [556, 249] on div "Feb" at bounding box center [561, 247] width 34 height 15
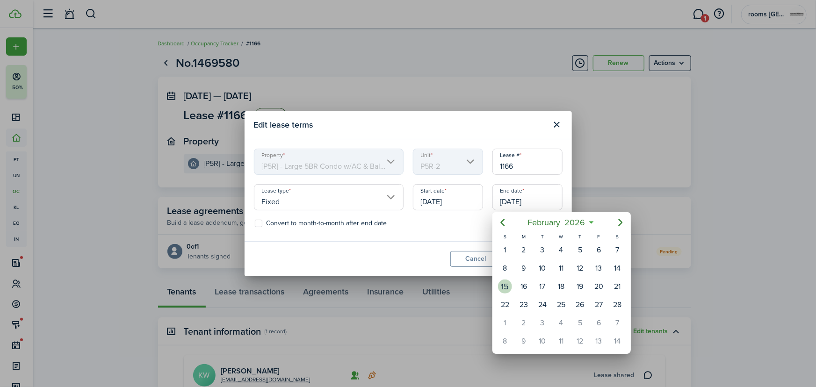
click at [504, 283] on div "15" at bounding box center [505, 287] width 14 height 14
type input "[DATE]"
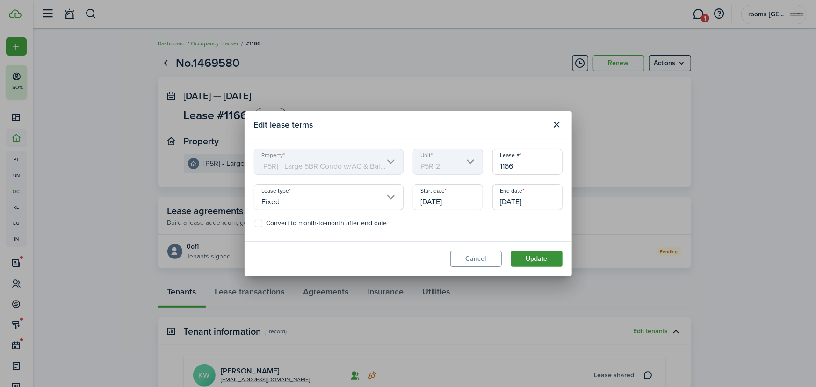
click at [529, 257] on button "Update" at bounding box center [536, 259] width 51 height 16
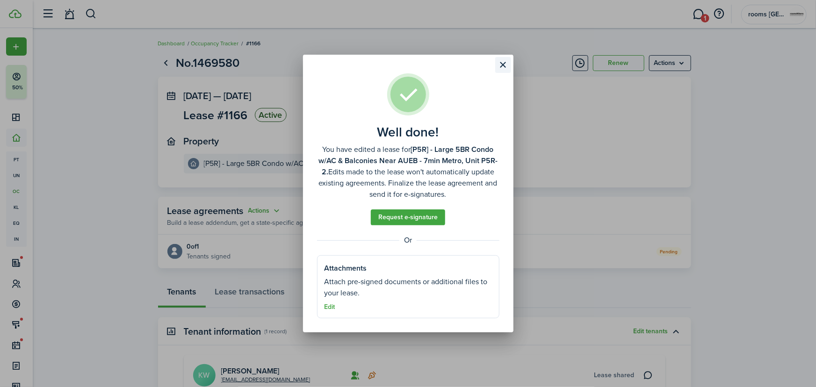
click at [502, 66] on button "Close modal" at bounding box center [503, 65] width 16 height 16
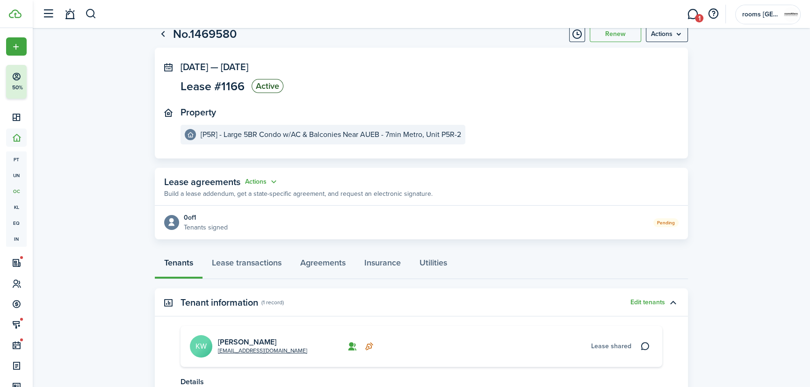
scroll to position [43, 0]
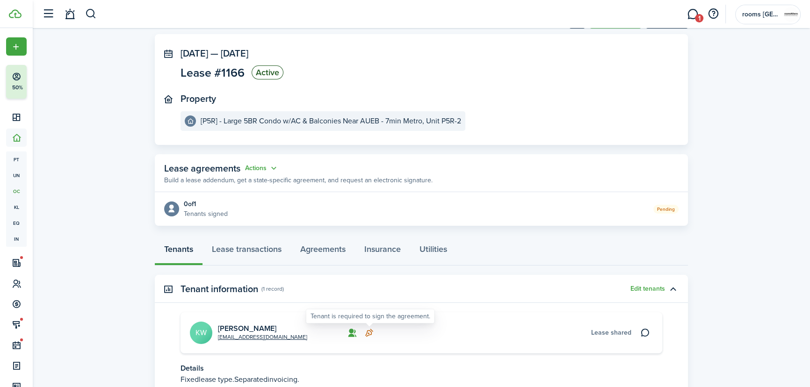
click at [369, 332] on icon at bounding box center [369, 332] width 10 height 9
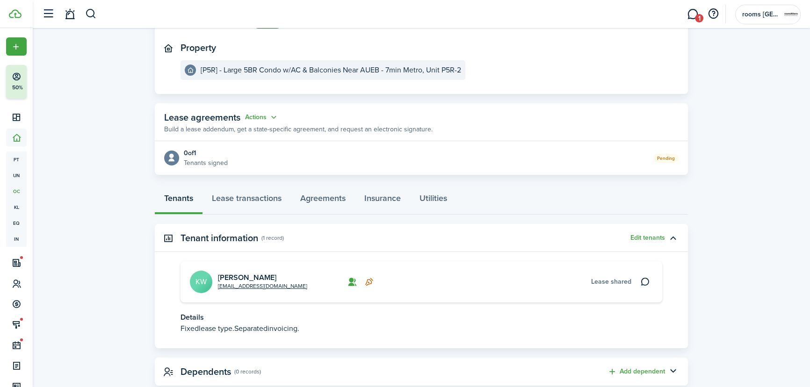
scroll to position [92, 0]
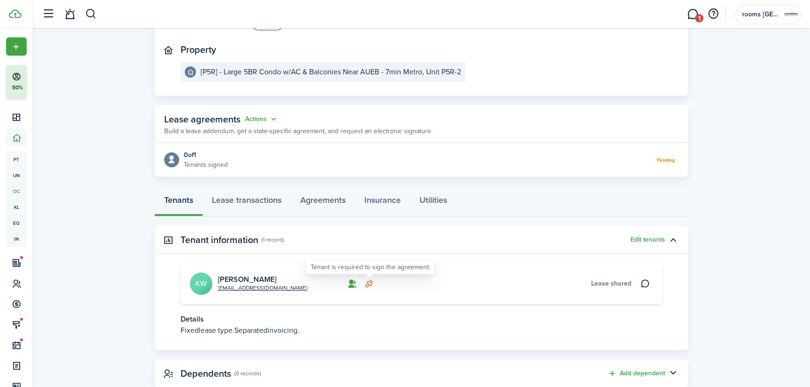
click at [366, 285] on icon at bounding box center [369, 283] width 10 height 9
click at [307, 202] on link "Agreements" at bounding box center [323, 202] width 64 height 28
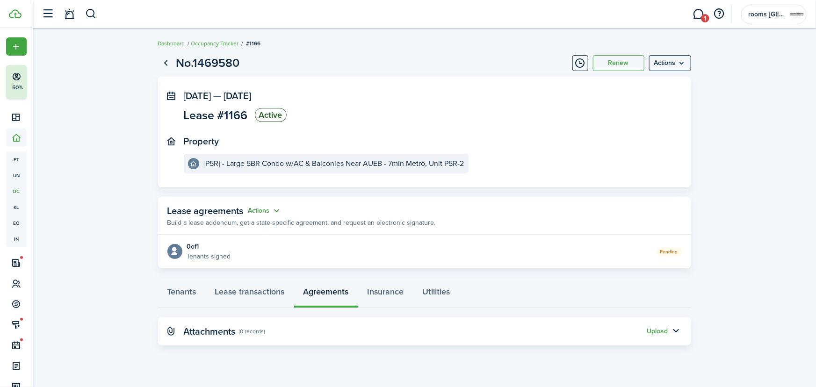
click at [277, 211] on button "Actions" at bounding box center [265, 211] width 34 height 11
click at [252, 225] on link "Edit" at bounding box center [242, 229] width 82 height 16
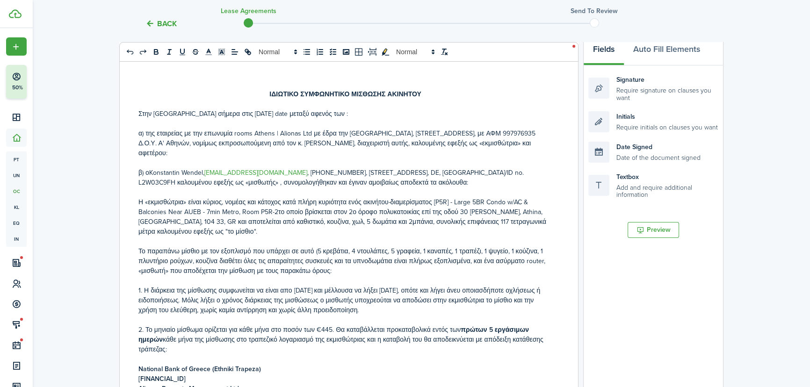
scroll to position [145, 0]
click at [148, 167] on p "β) οKonstantin Wendel, [EMAIL_ADDRESS][DOMAIN_NAME] , [PHONE_NUMBER], [STREET_A…" at bounding box center [345, 177] width 414 height 20
click at [426, 285] on p "1. Η διάρκεια της μίσθωσης συμφωνείται να είναι απο [DATE] και μέλλουσα να λήξε…" at bounding box center [345, 299] width 414 height 29
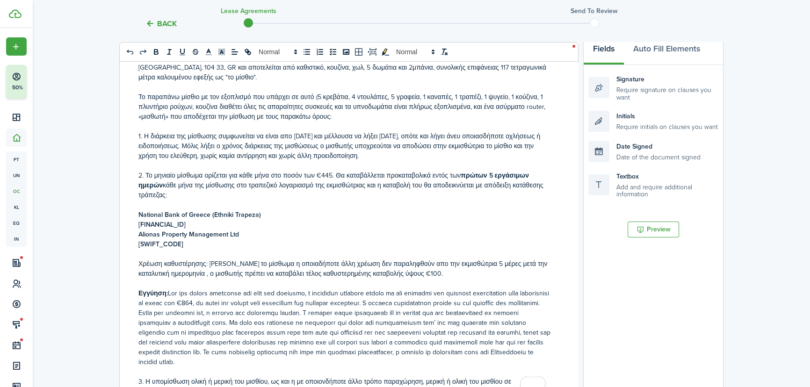
scroll to position [213, 0]
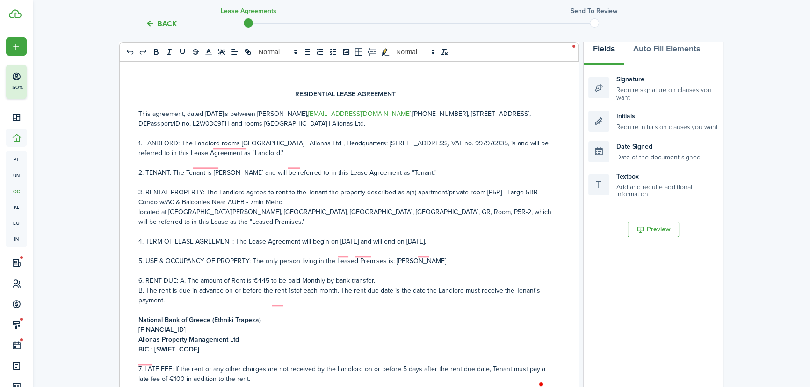
click at [453, 246] on p "4. TERM OF LEASE AGREEMENT: The Lease Agreement will begin on [DATE] and will e…" at bounding box center [345, 242] width 414 height 10
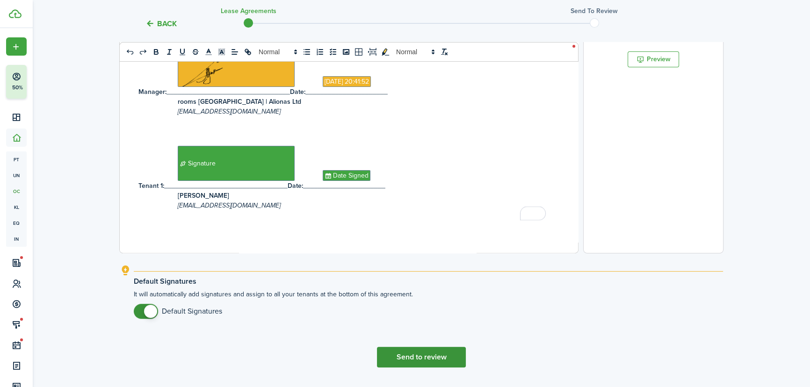
click at [401, 368] on button "Send to review" at bounding box center [421, 357] width 89 height 21
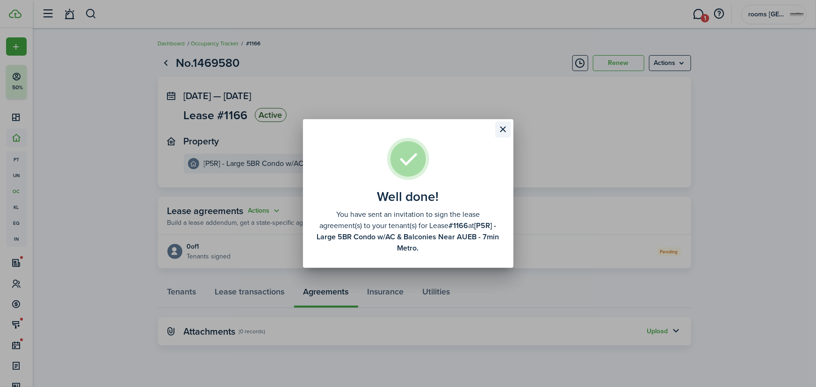
click at [505, 131] on button "Close modal" at bounding box center [503, 130] width 16 height 16
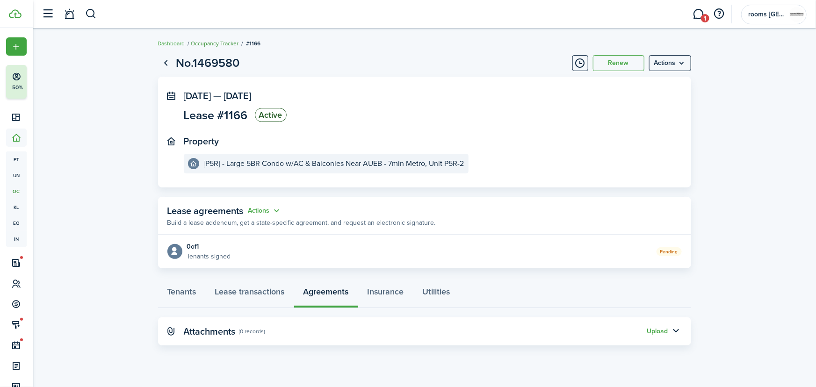
click at [218, 43] on link "Occupancy Tracker" at bounding box center [215, 43] width 48 height 8
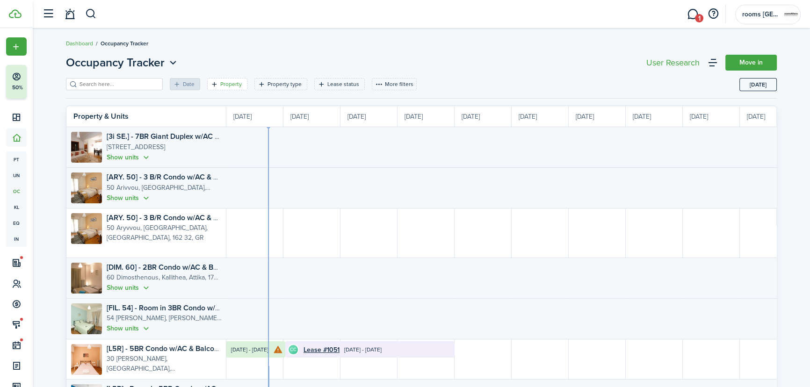
click at [220, 86] on filter-tag-label "Property" at bounding box center [231, 84] width 22 height 8
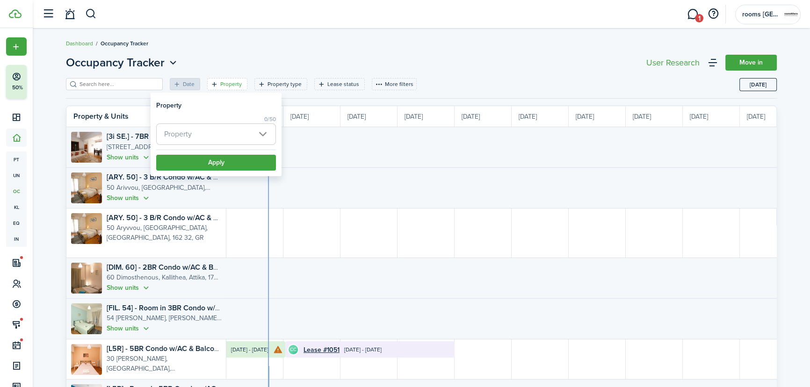
click at [206, 139] on span "Property" at bounding box center [216, 134] width 119 height 21
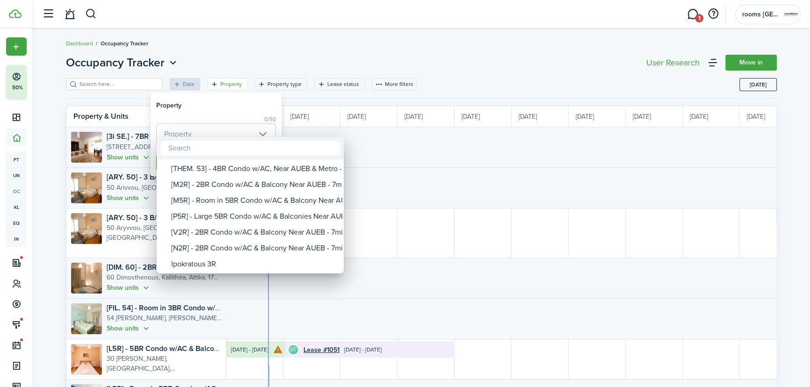
click at [207, 150] on input "text" at bounding box center [250, 148] width 180 height 15
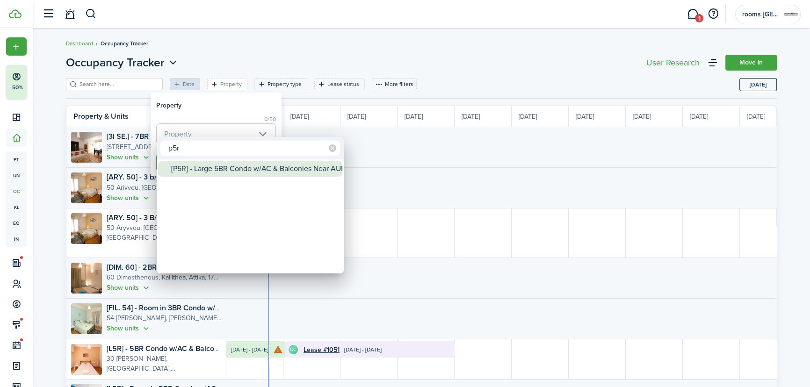
type input "p5r"
click at [208, 165] on div "[P5R] - Large 5BR Condo w/AC & Balconies Near AUEB - 7min Metro" at bounding box center [254, 169] width 166 height 16
type input "[P5R] - Large 5BR Condo w/AC & Balconies Near AUEB - 7min Metro"
click at [295, 125] on div at bounding box center [404, 193] width 959 height 537
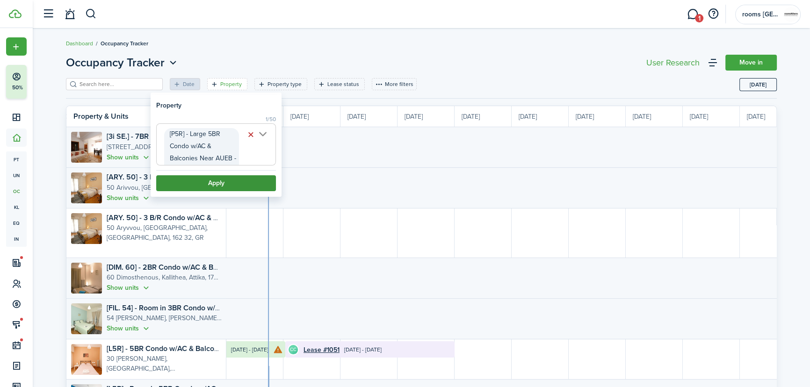
click at [242, 179] on button "Apply" at bounding box center [216, 183] width 120 height 16
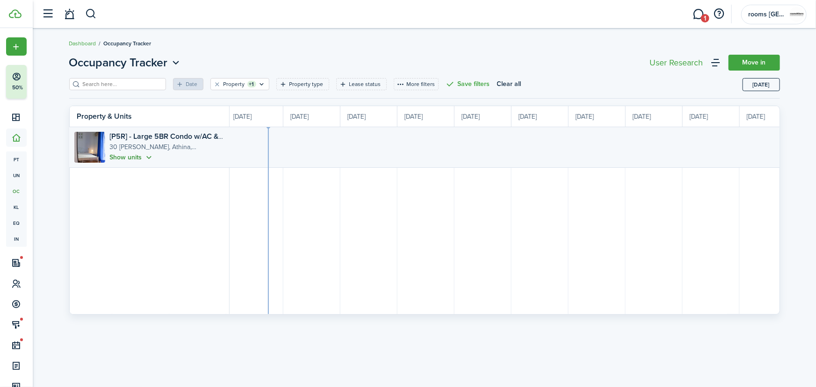
click at [146, 154] on button "Show units" at bounding box center [132, 157] width 44 height 11
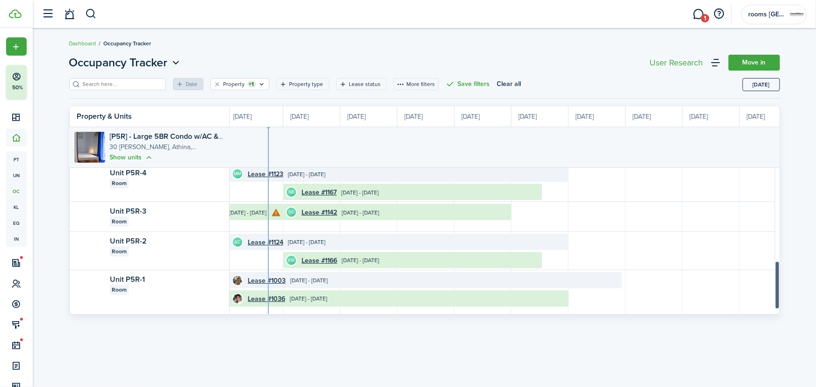
click at [779, 294] on manual-vertical-scrollbar at bounding box center [777, 238] width 5 height 140
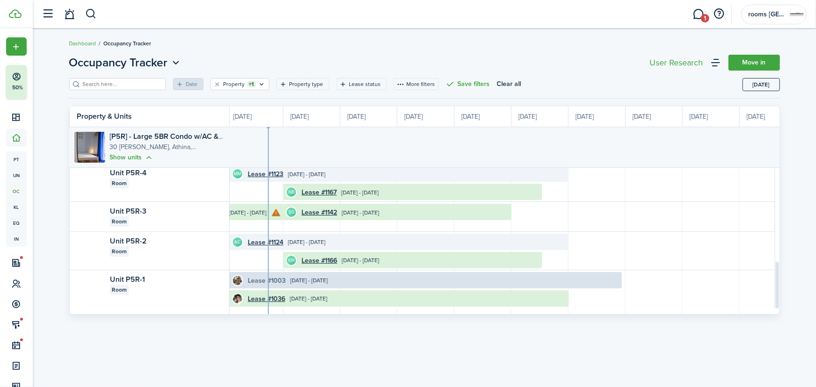
click at [274, 281] on link "Lease #1003" at bounding box center [267, 281] width 38 height 10
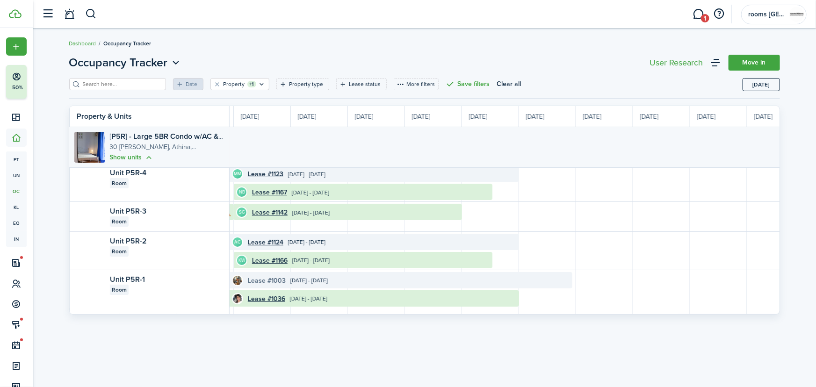
scroll to position [0, 236]
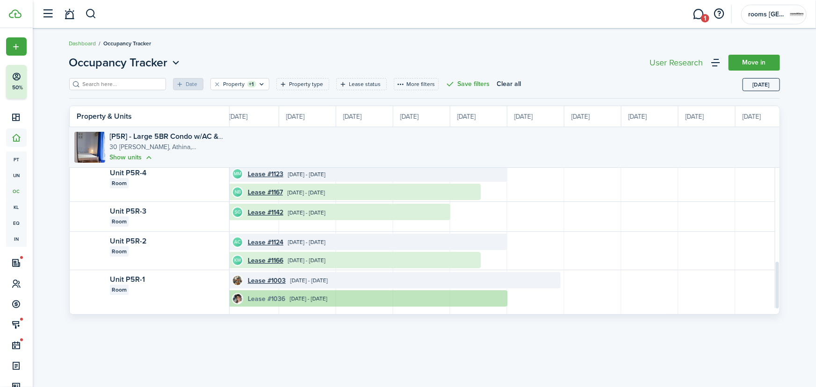
click at [263, 297] on link "Lease #1036" at bounding box center [266, 299] width 37 height 10
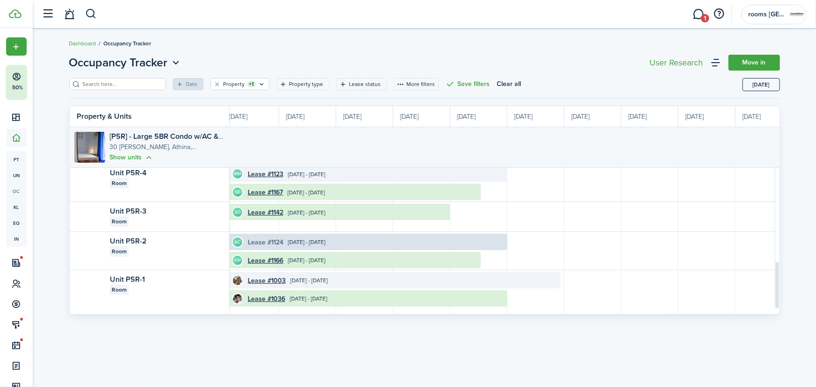
click at [258, 241] on link "Lease #1124" at bounding box center [266, 243] width 36 height 10
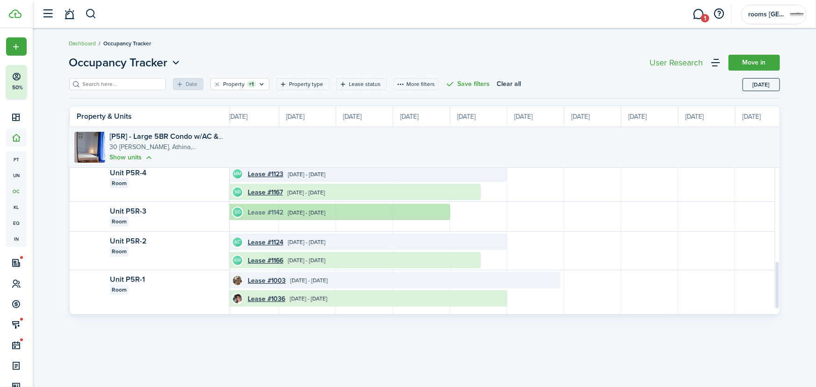
click at [262, 212] on link "Lease #1142" at bounding box center [266, 213] width 36 height 10
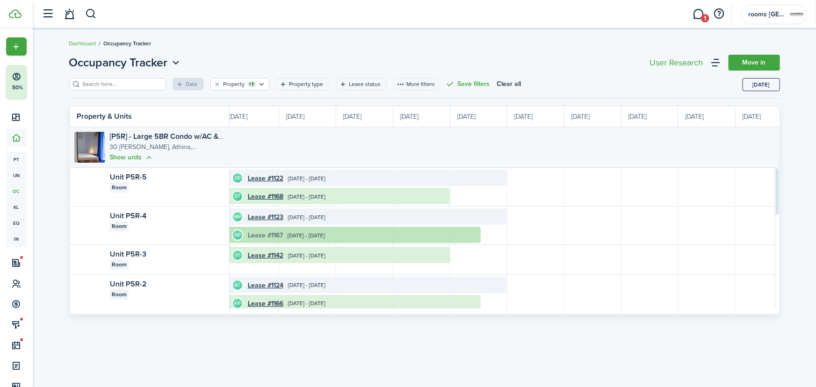
click at [271, 232] on link "Lease #1167" at bounding box center [265, 236] width 35 height 10
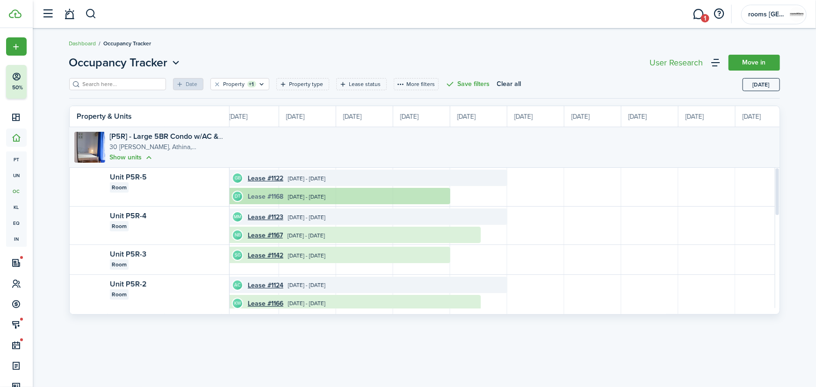
click at [260, 197] on link "Lease #1168" at bounding box center [266, 197] width 36 height 10
